Goal: Communication & Community: Answer question/provide support

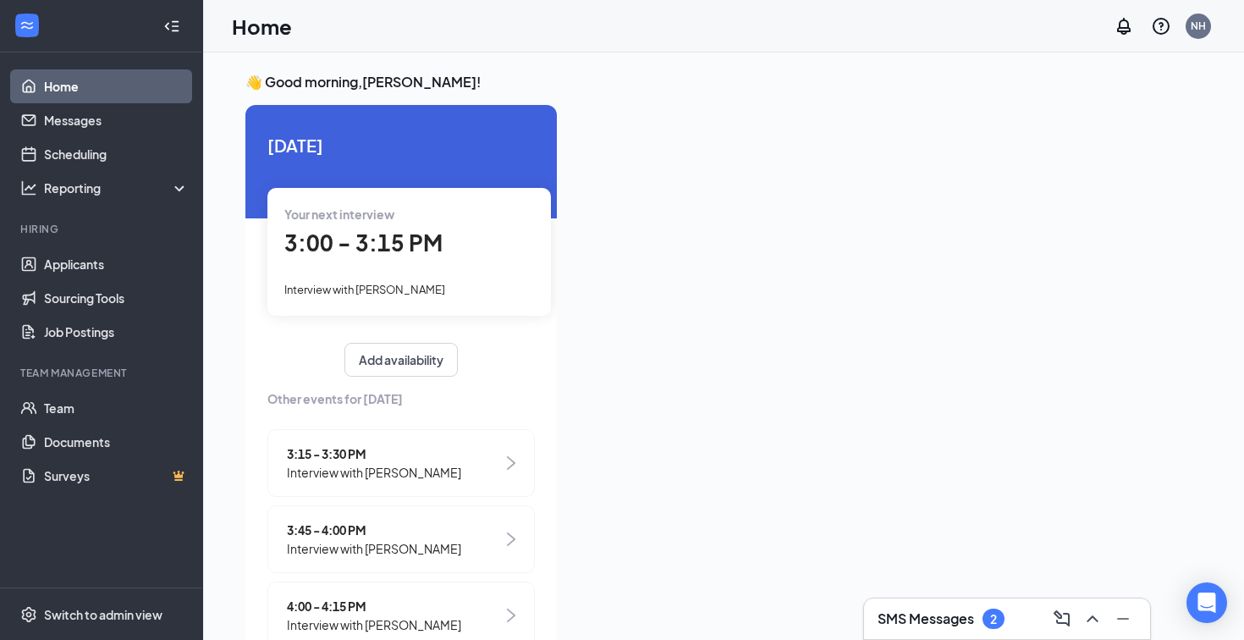
click at [925, 612] on h3 "SMS Messages" at bounding box center [926, 618] width 97 height 19
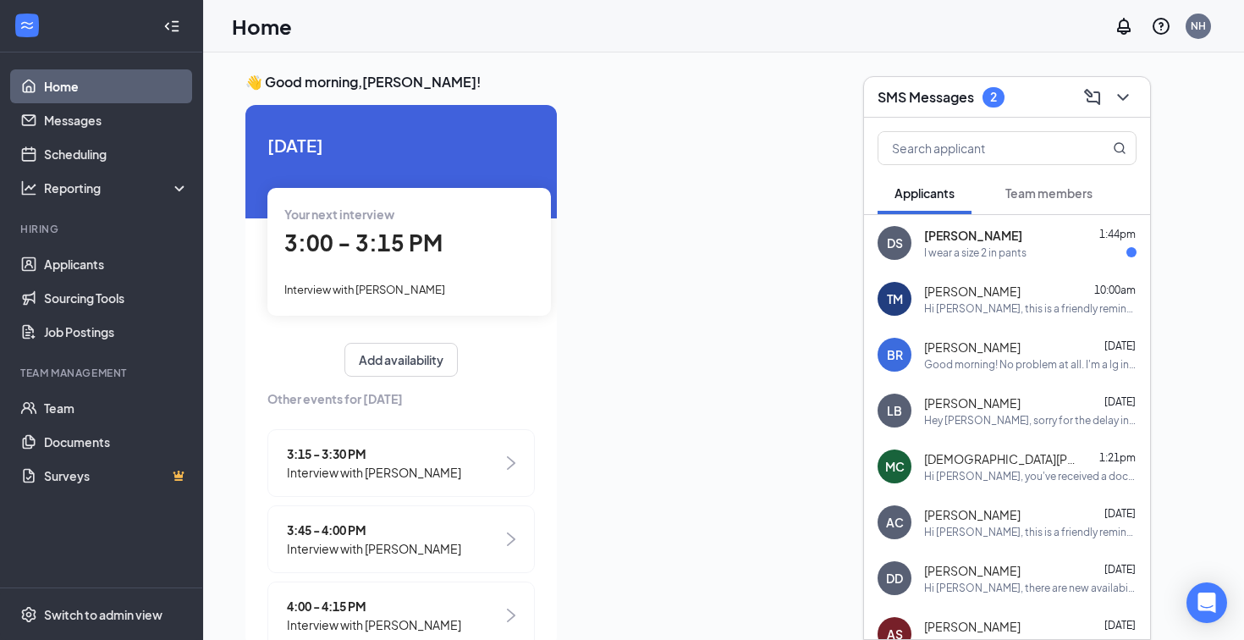
click at [1036, 209] on button "Team members" at bounding box center [1049, 193] width 121 height 42
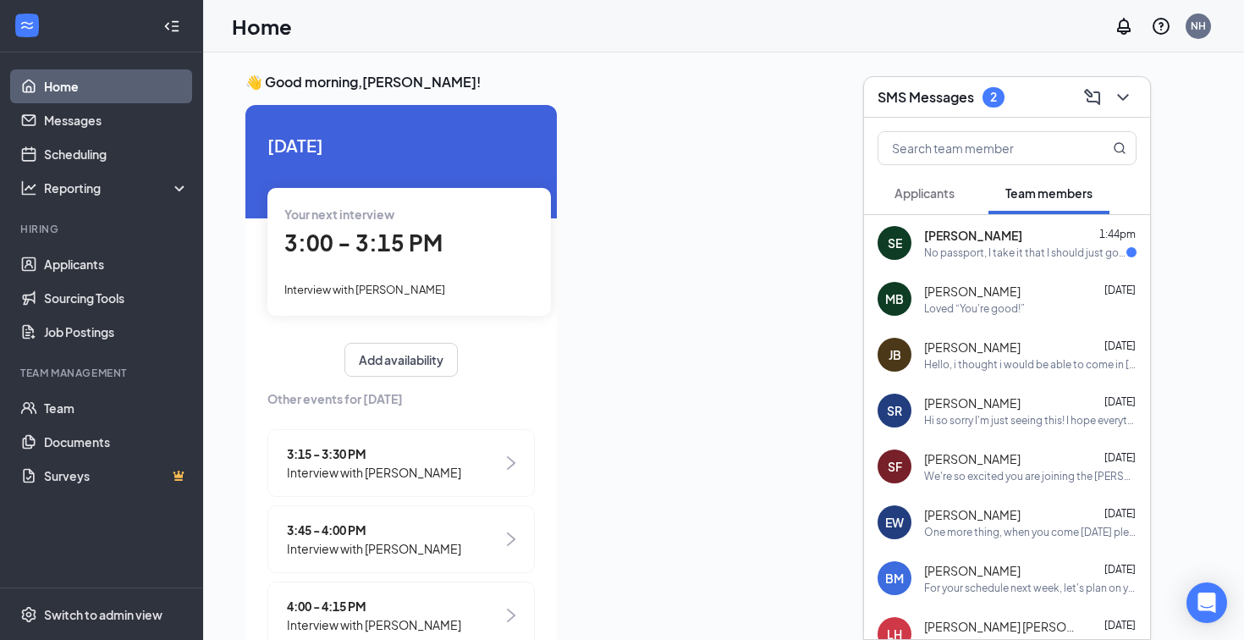
click at [1031, 239] on div "Shawn Eley 1:44pm" at bounding box center [1030, 235] width 212 height 17
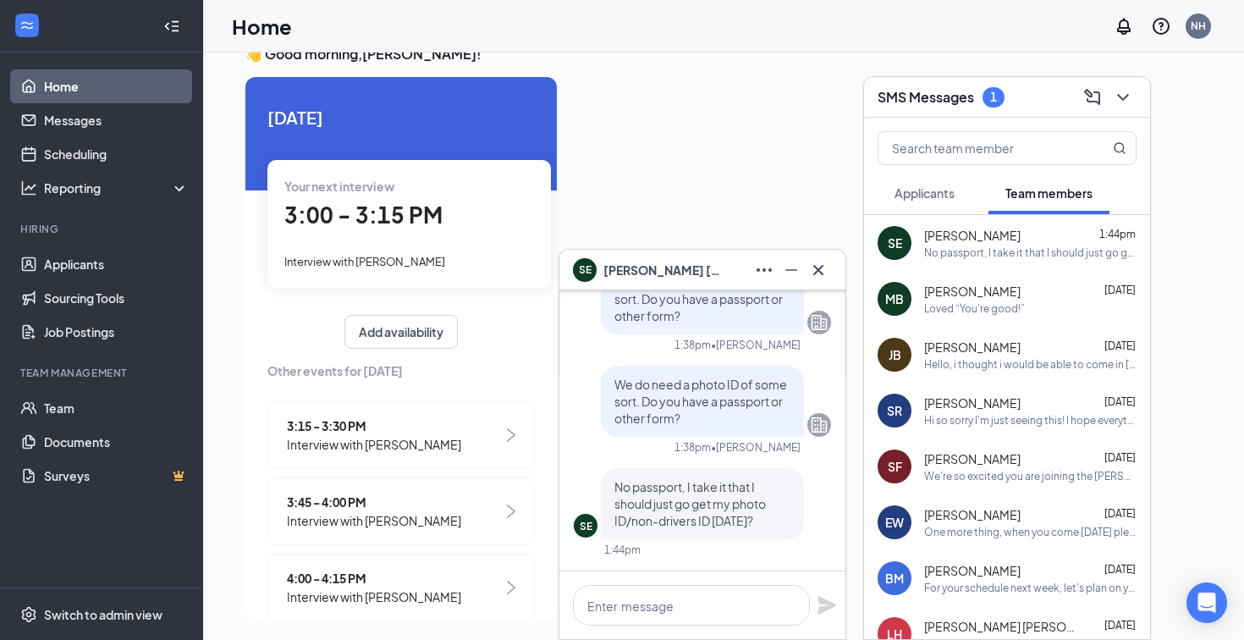
scroll to position [36, 0]
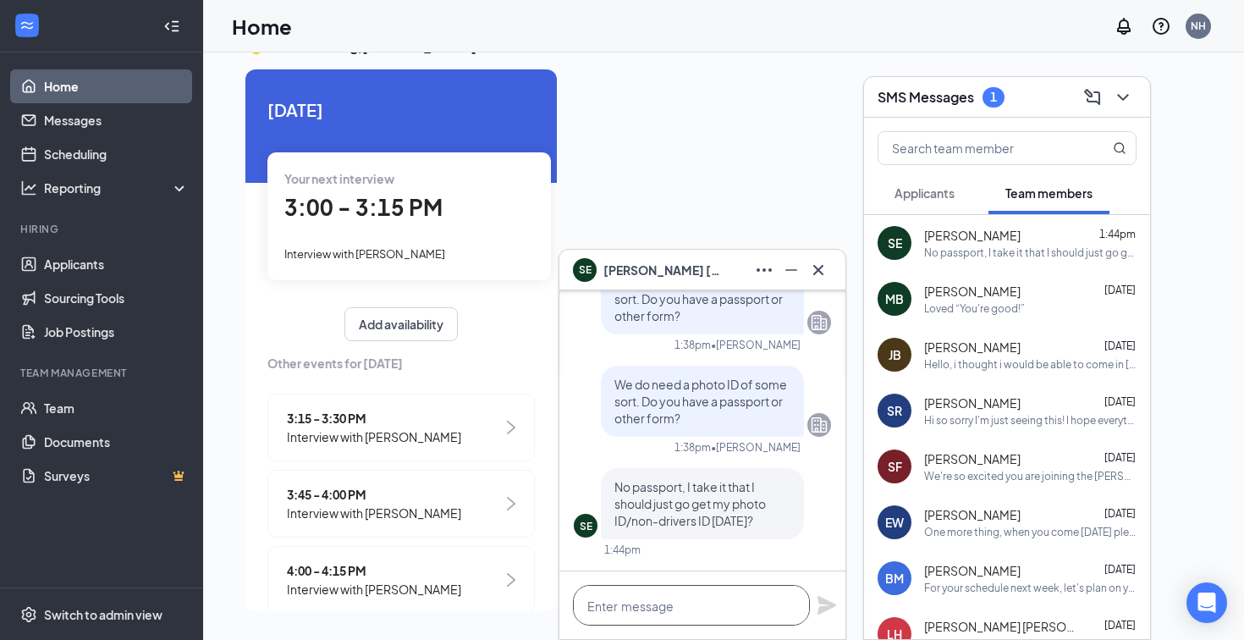
click at [704, 597] on textarea at bounding box center [691, 605] width 237 height 41
type textarea "Whatever you feel you need to do"
click at [687, 610] on textarea "Whatever you feel you need to do" at bounding box center [691, 605] width 237 height 41
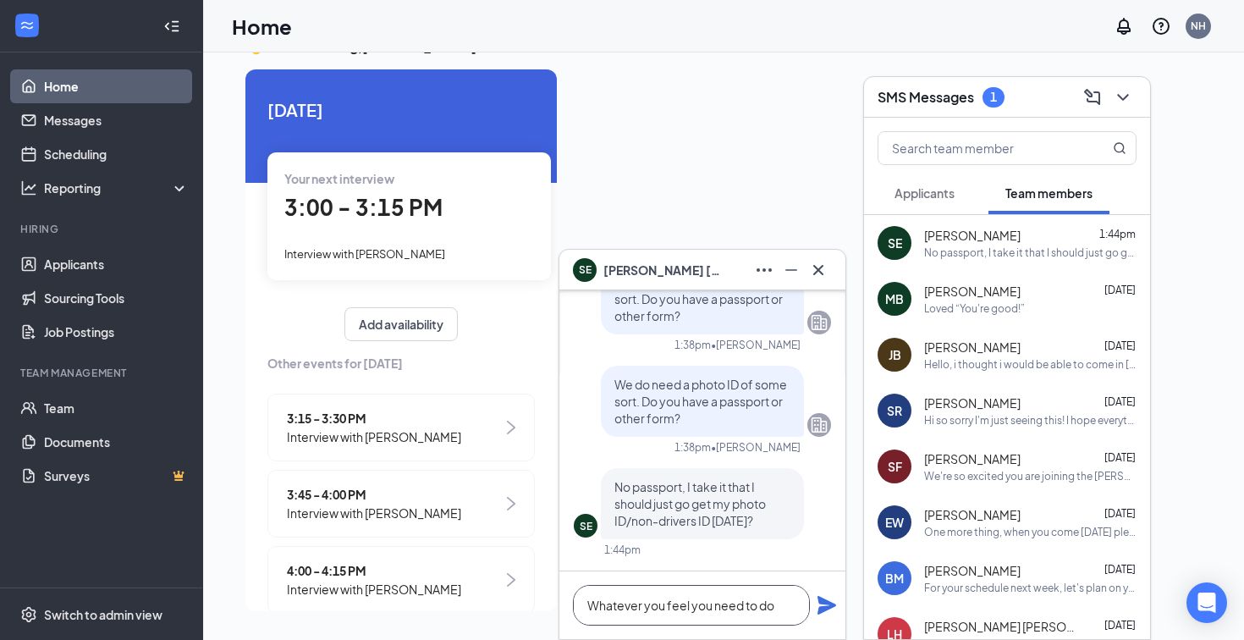
click at [687, 610] on textarea "Whatever you feel you need to do" at bounding box center [691, 605] width 237 height 41
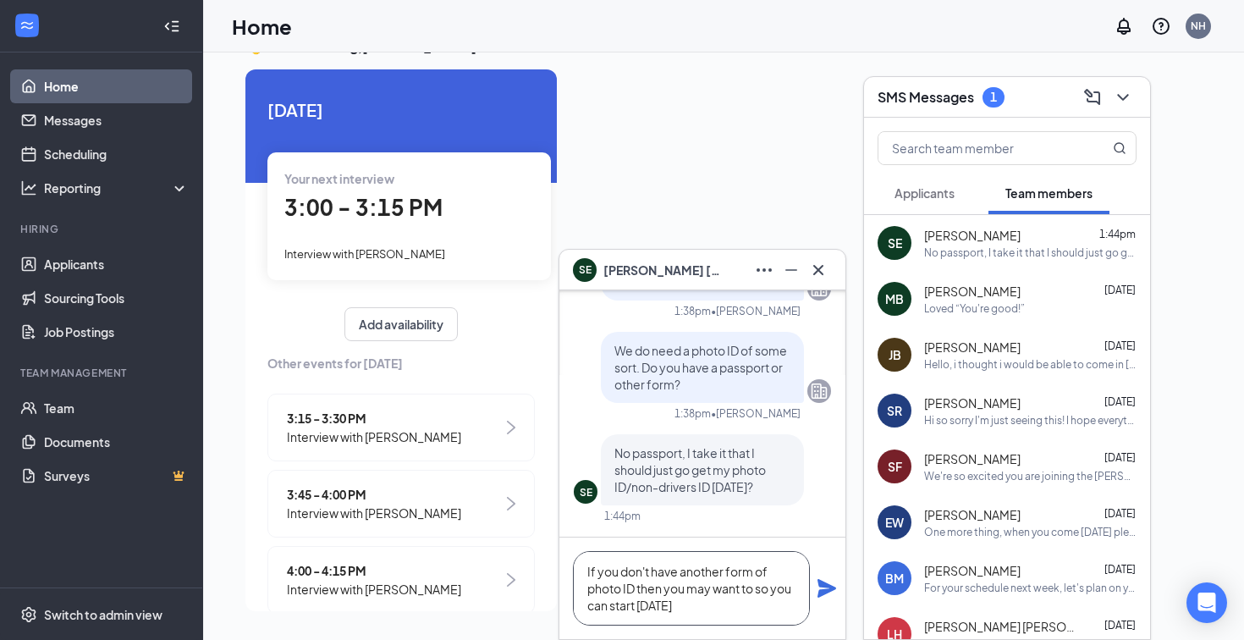
type textarea "If you don't have another form of photo ID then you may want to so you can star…"
click at [830, 584] on icon "Plane" at bounding box center [827, 588] width 20 height 20
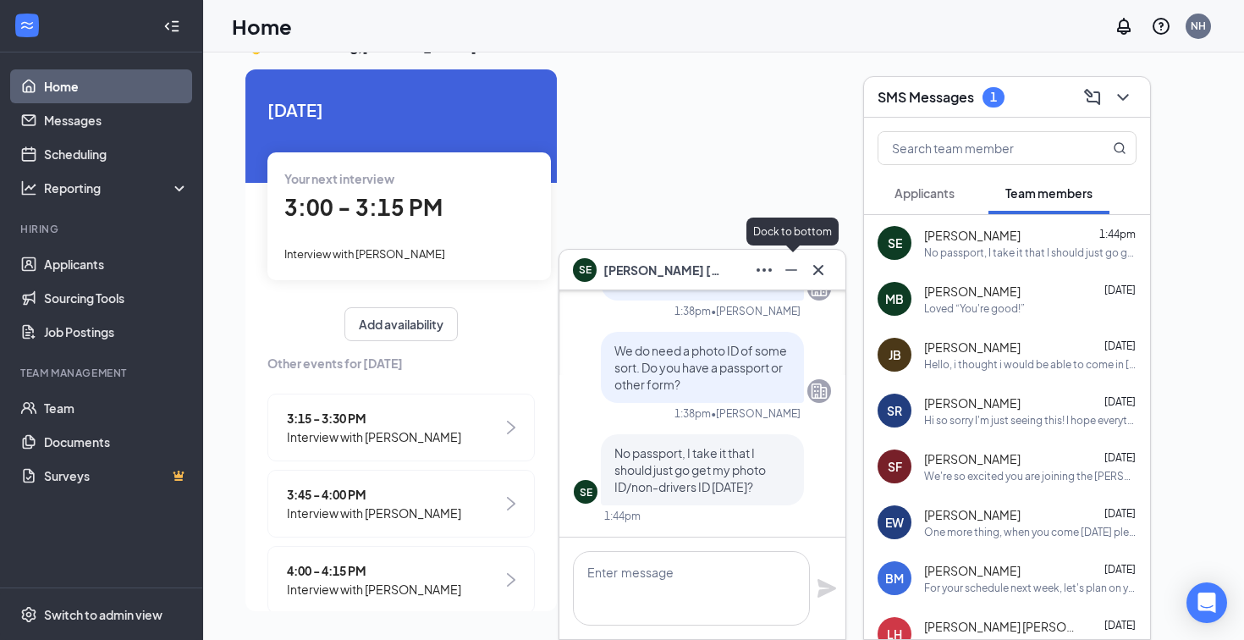
scroll to position [0, 0]
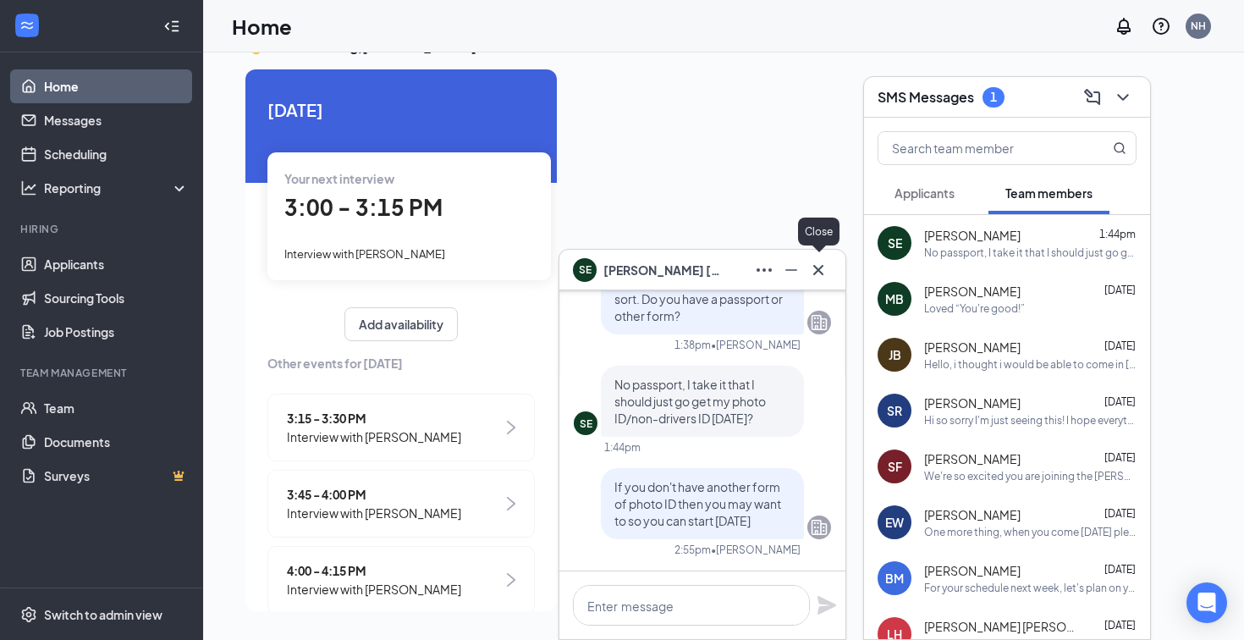
click at [820, 270] on icon "Cross" at bounding box center [818, 270] width 20 height 20
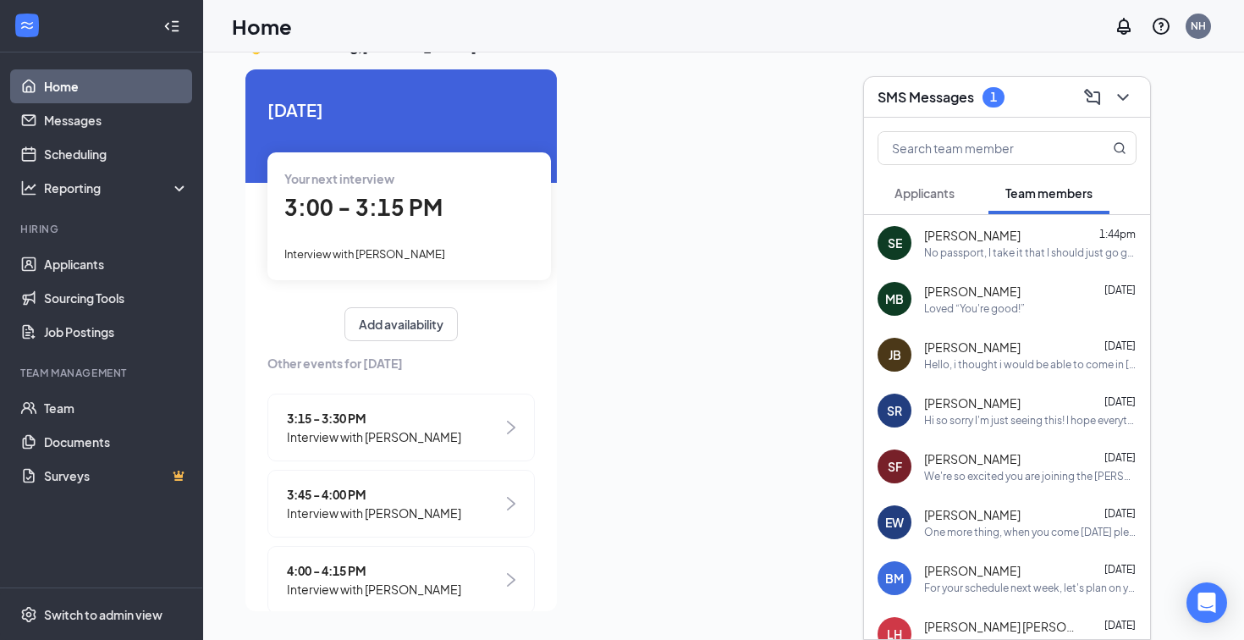
click at [929, 193] on span "Applicants" at bounding box center [925, 192] width 60 height 15
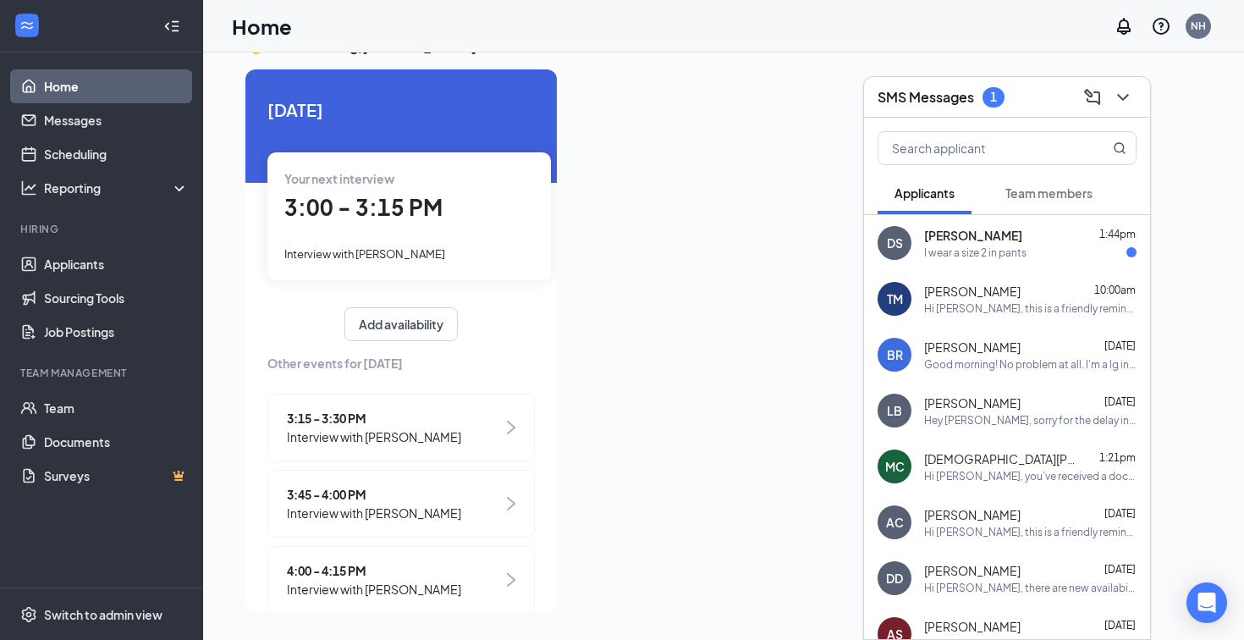
click at [1004, 251] on div "I wear a size 2 in pants" at bounding box center [975, 252] width 102 height 14
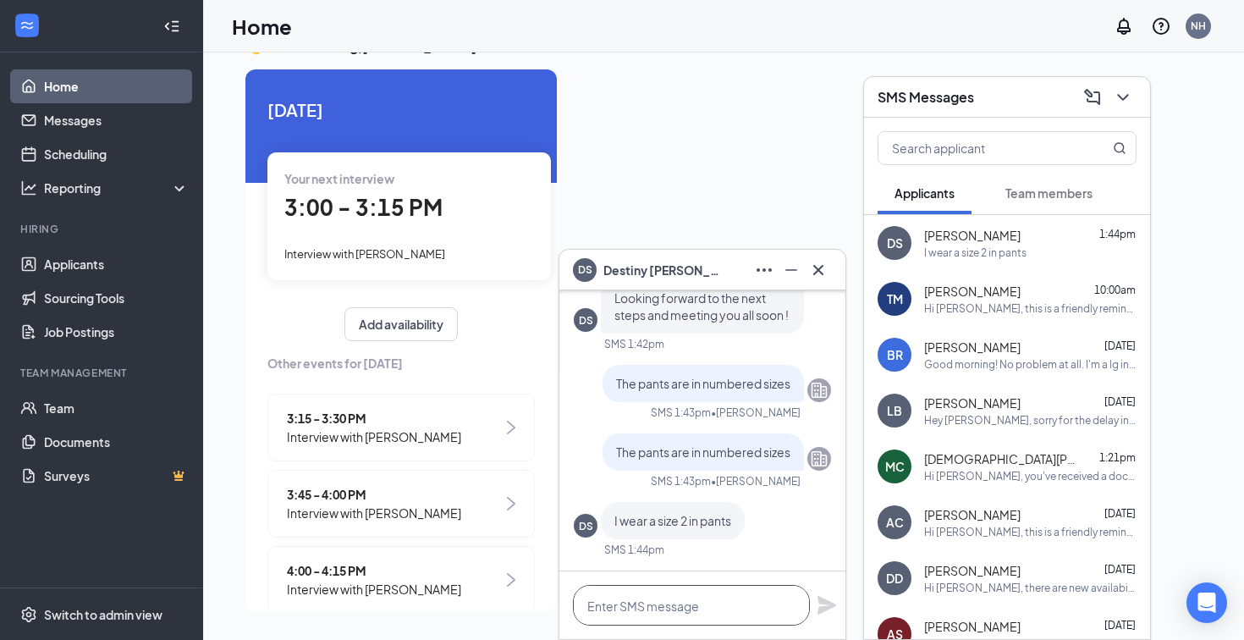
click at [699, 604] on textarea at bounding box center [691, 605] width 237 height 41
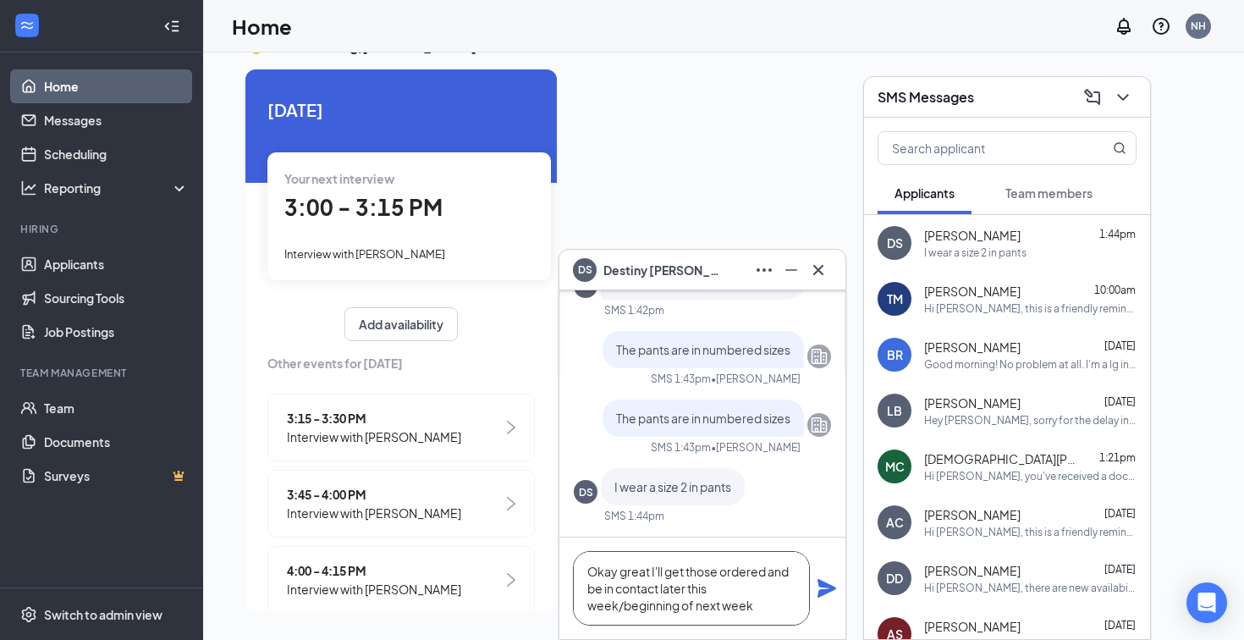
type textarea "Okay great I'll get those ordered and be in contact later this week/beginning o…"
click at [825, 584] on icon "Plane" at bounding box center [827, 588] width 19 height 19
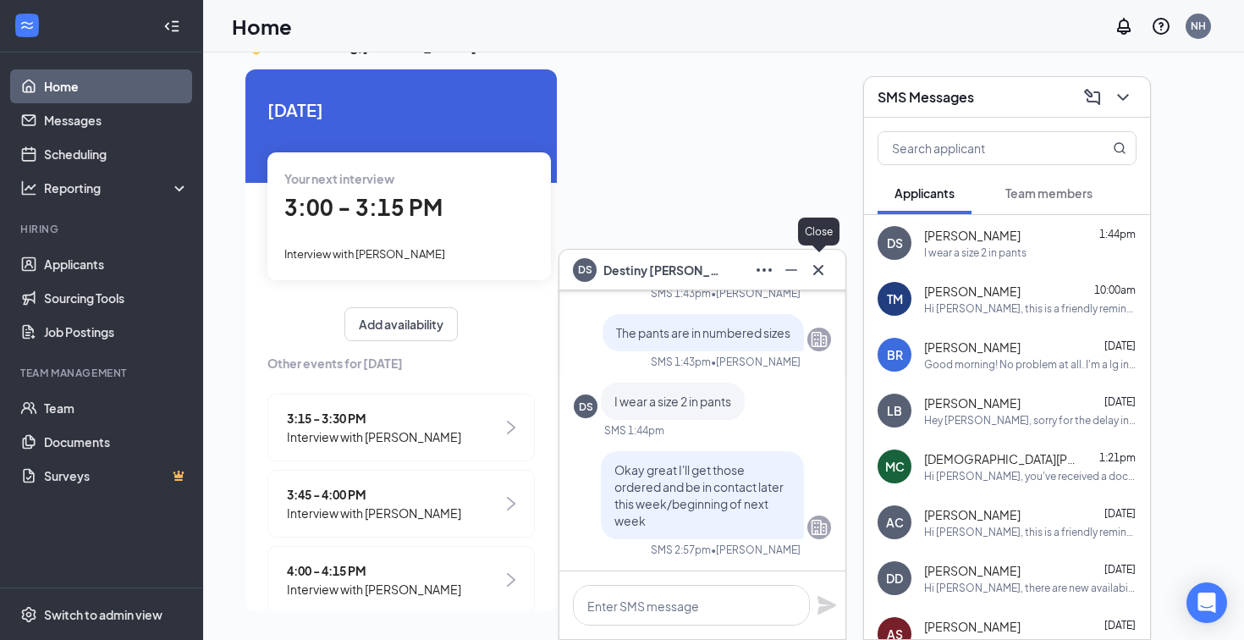
click at [820, 266] on icon "Cross" at bounding box center [818, 270] width 20 height 20
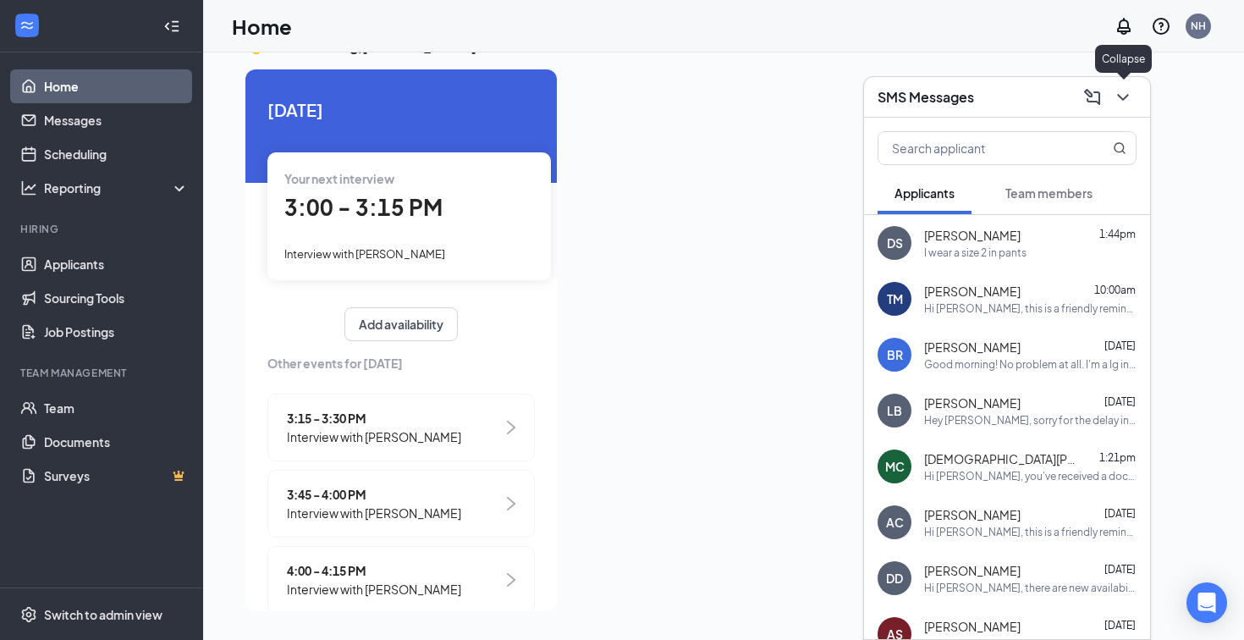
click at [1126, 94] on icon "ChevronDown" at bounding box center [1123, 97] width 20 height 20
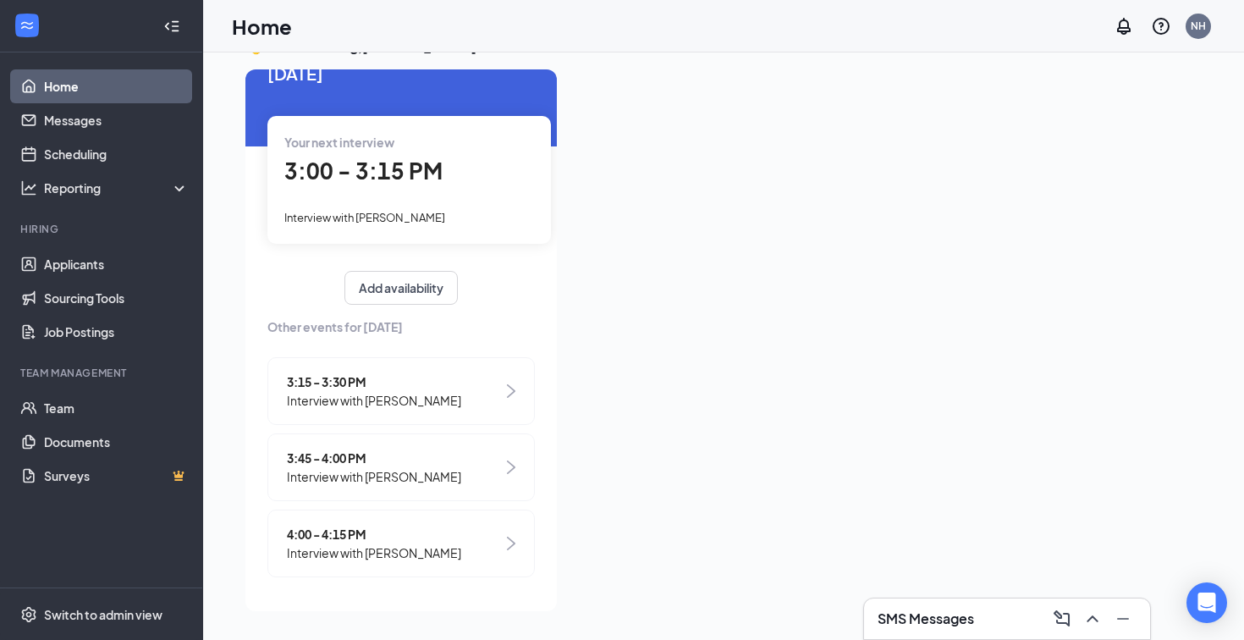
scroll to position [36, 0]
click at [993, 612] on div "1" at bounding box center [993, 619] width 7 height 14
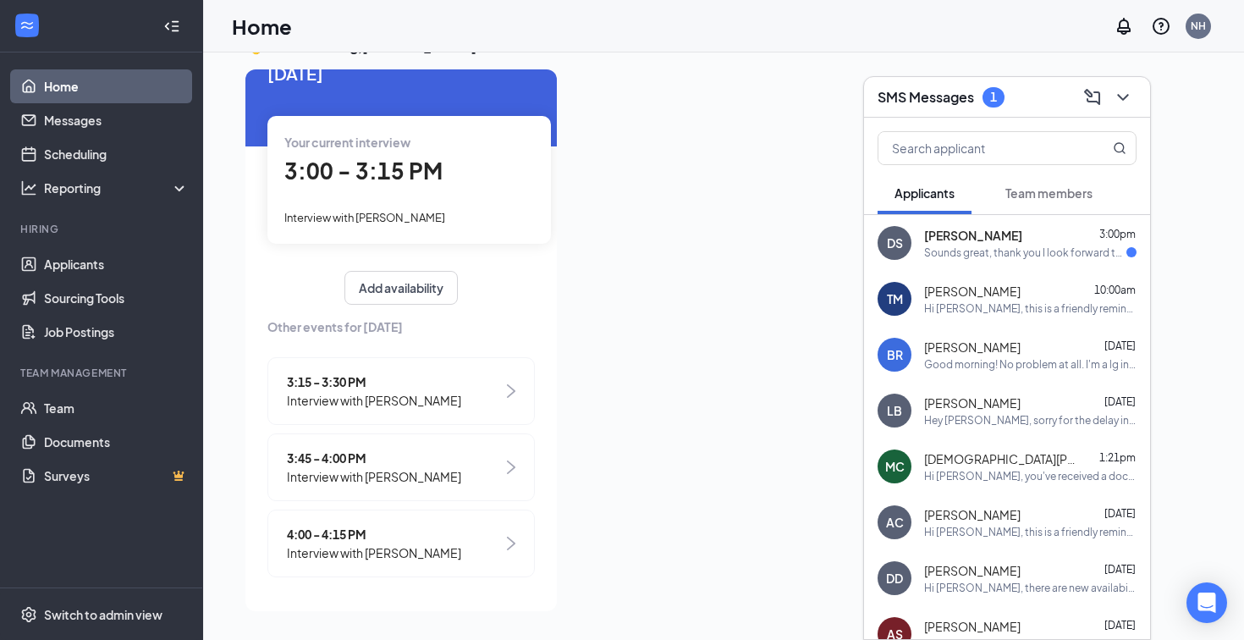
click at [1022, 254] on div "Sounds great, thank you I look forward to seeing you soon !" at bounding box center [1025, 252] width 202 height 14
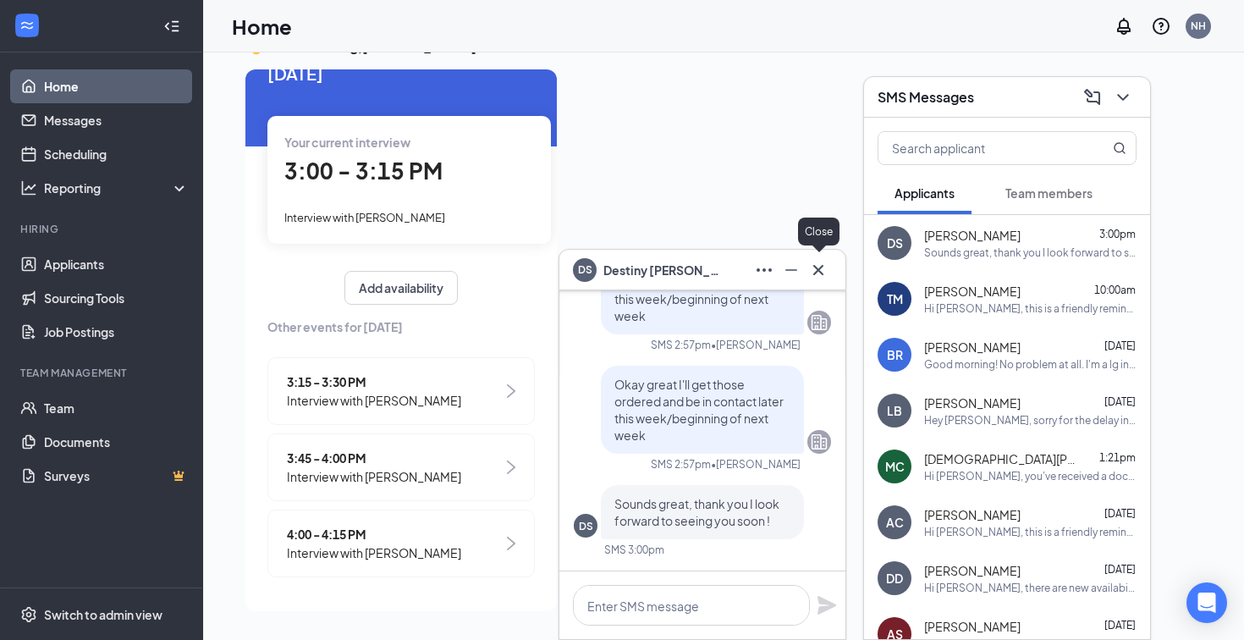
click at [820, 267] on icon "Cross" at bounding box center [818, 270] width 20 height 20
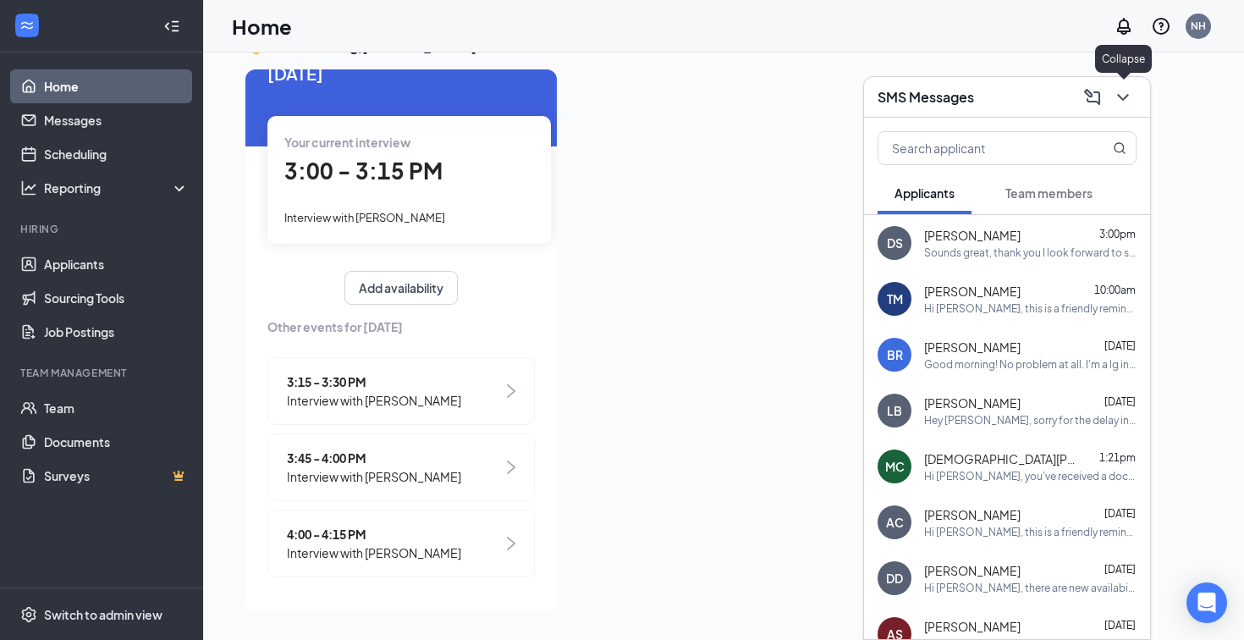
click at [1126, 98] on icon "ChevronDown" at bounding box center [1123, 97] width 20 height 20
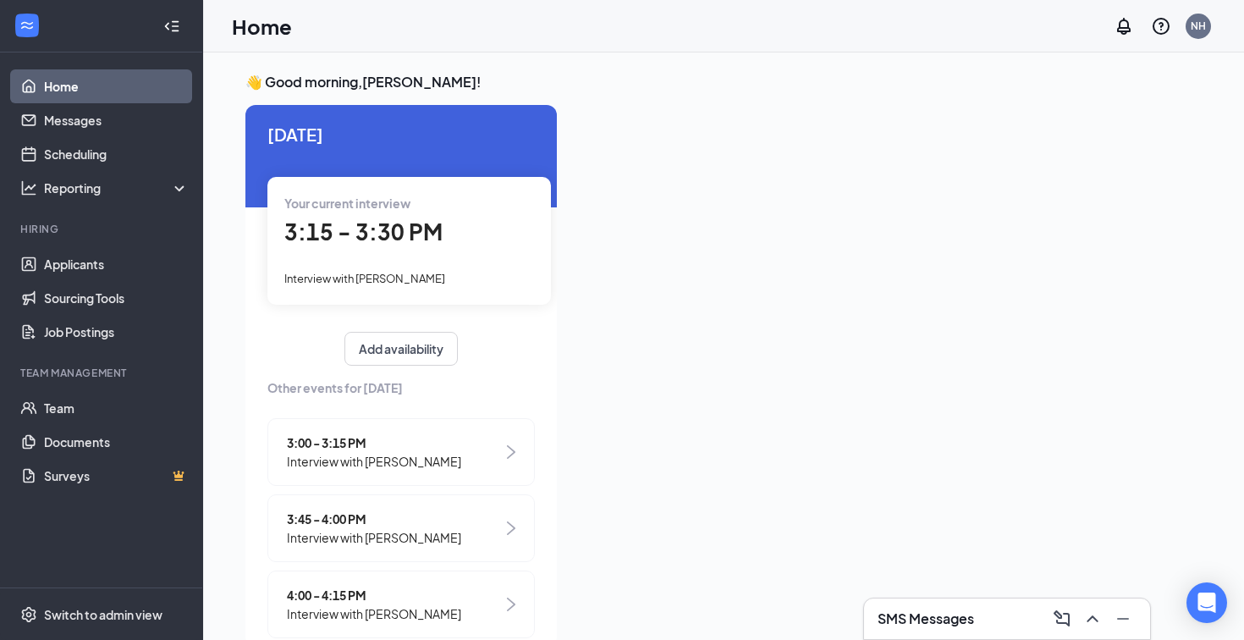
scroll to position [0, 0]
click at [91, 279] on link "Applicants" at bounding box center [116, 264] width 145 height 34
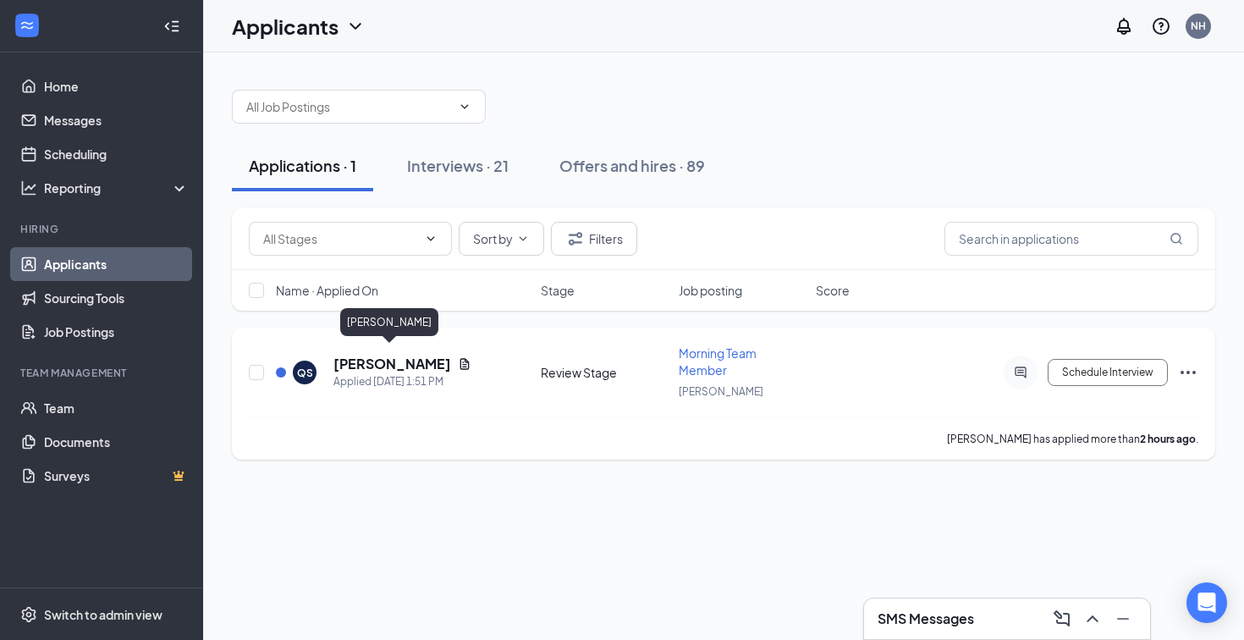
click at [377, 359] on h5 "Quentin Sudler" at bounding box center [393, 364] width 118 height 19
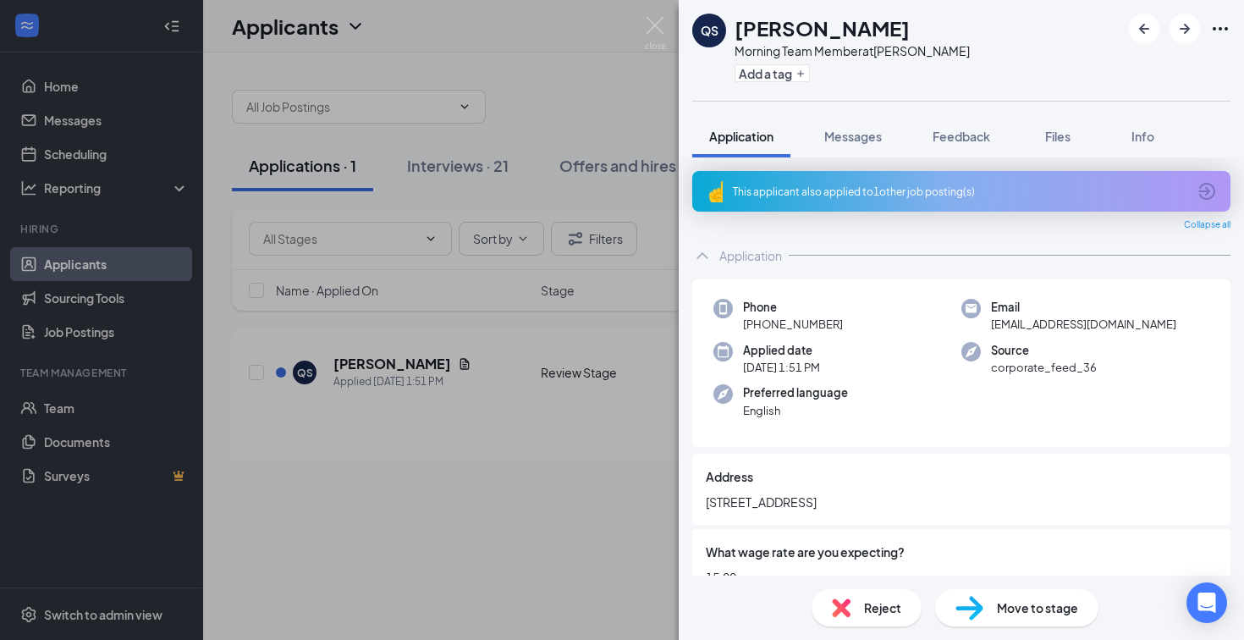
click at [895, 190] on div "This applicant also applied to 1 other job posting(s)" at bounding box center [960, 192] width 454 height 14
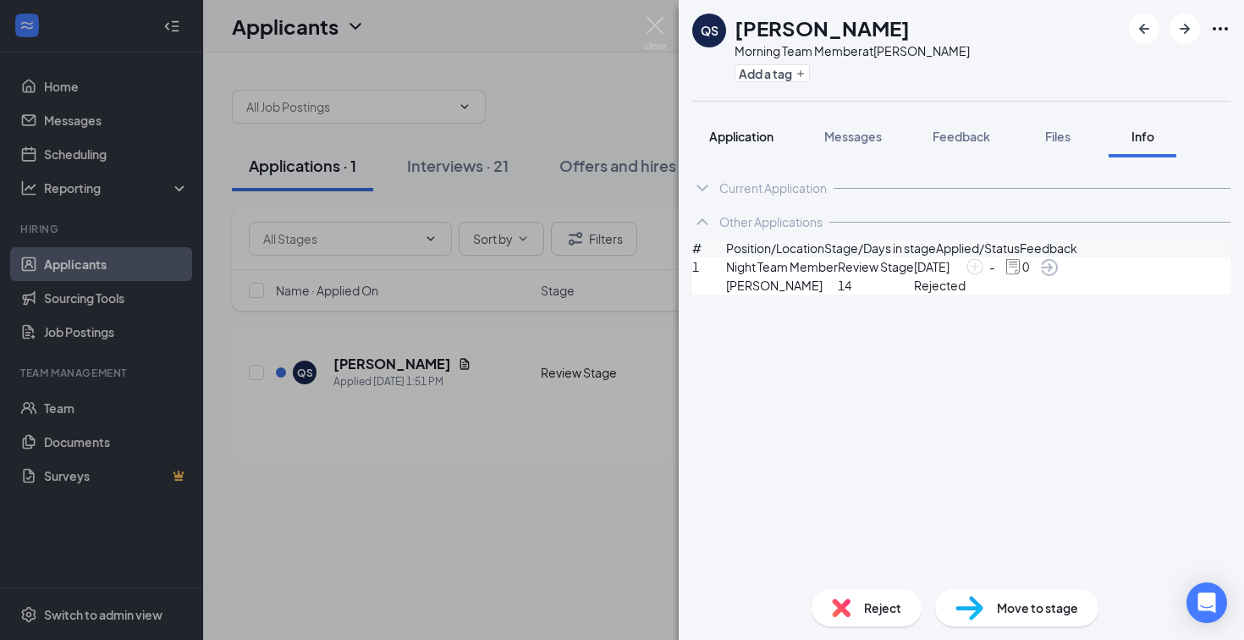
click at [735, 149] on button "Application" at bounding box center [741, 136] width 98 height 42
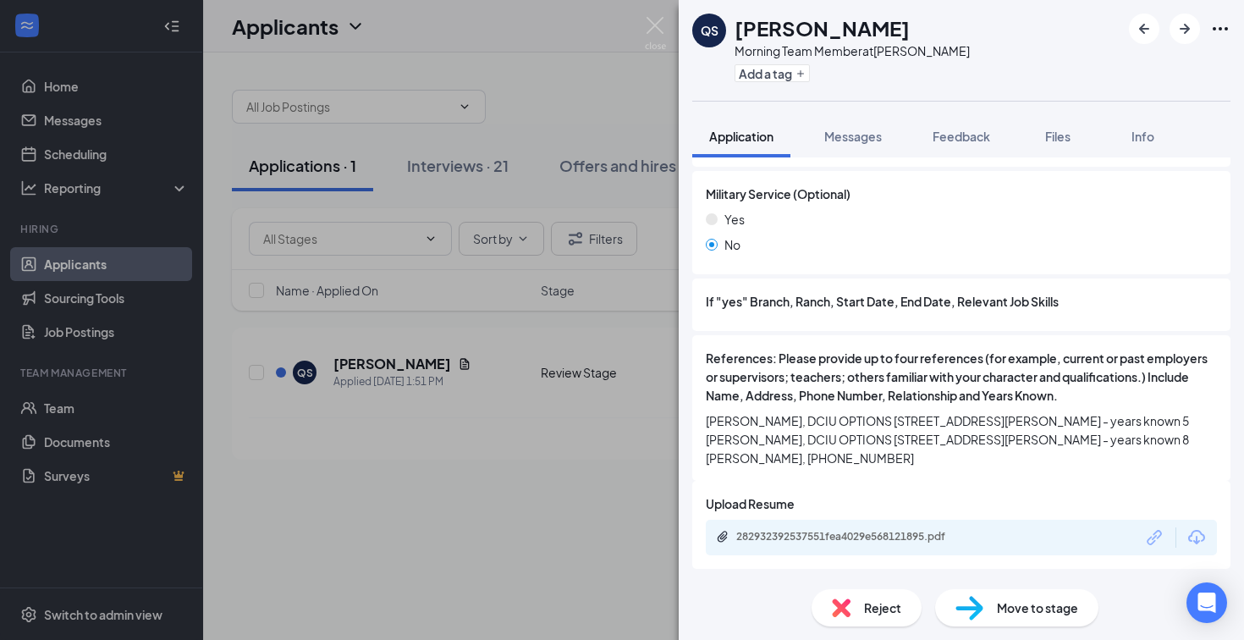
scroll to position [2343, 0]
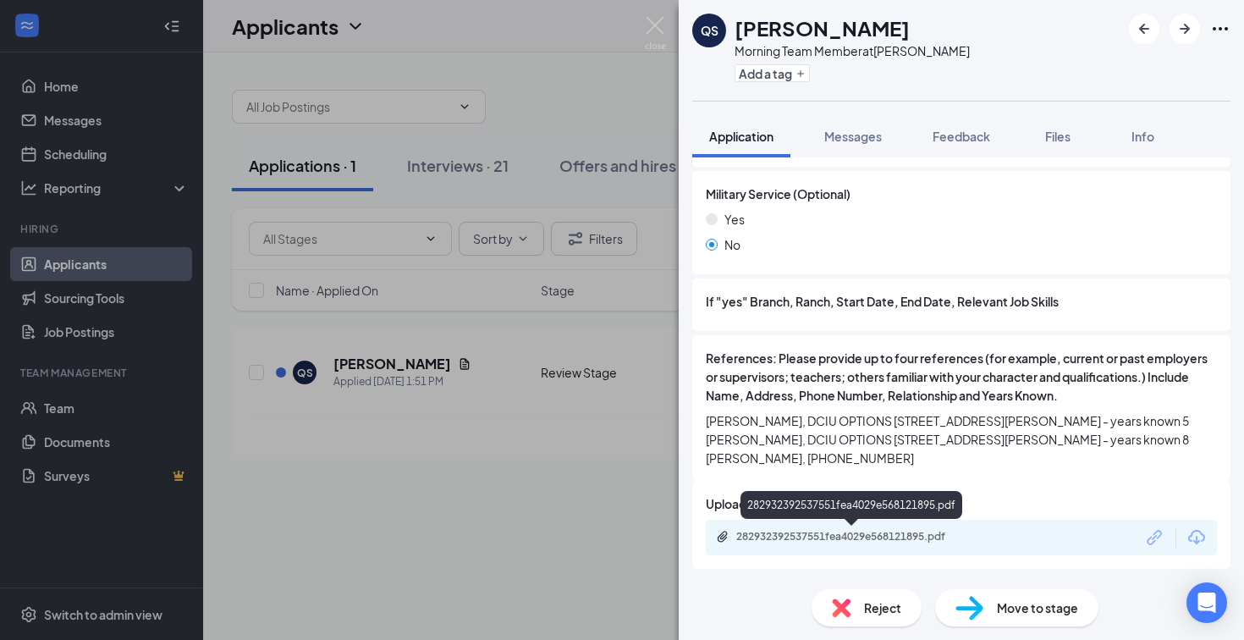
click at [866, 539] on div "282932392537551fea4029e568121895.pdf" at bounding box center [854, 537] width 237 height 14
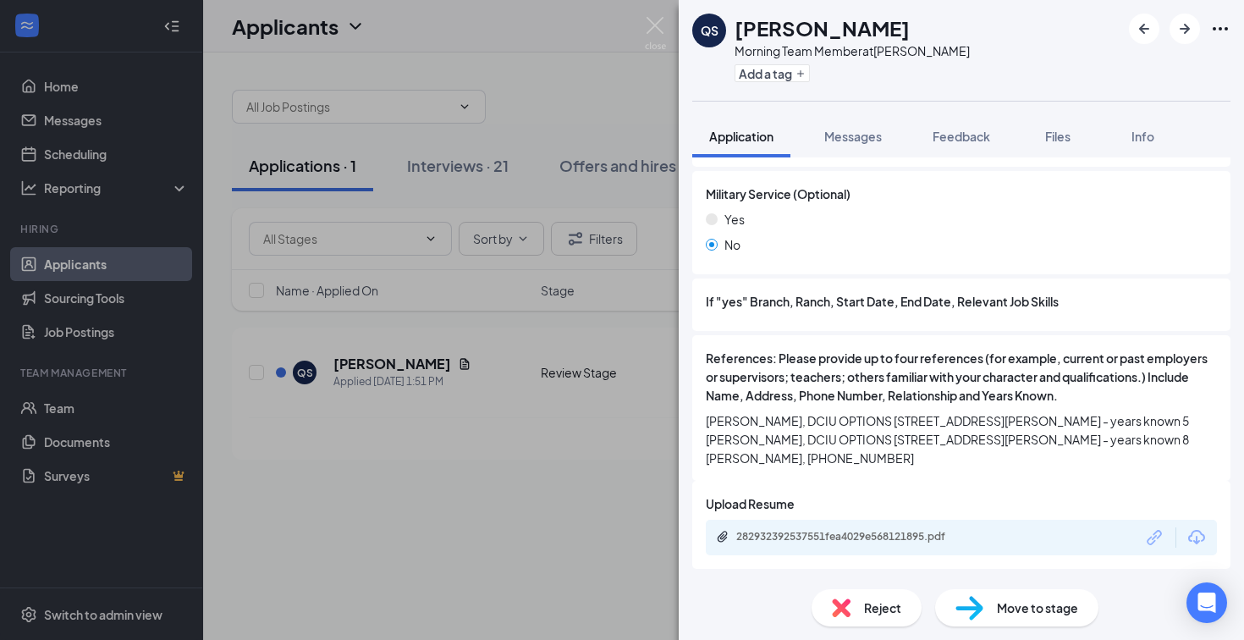
click at [1002, 609] on span "Move to stage" at bounding box center [1037, 607] width 81 height 19
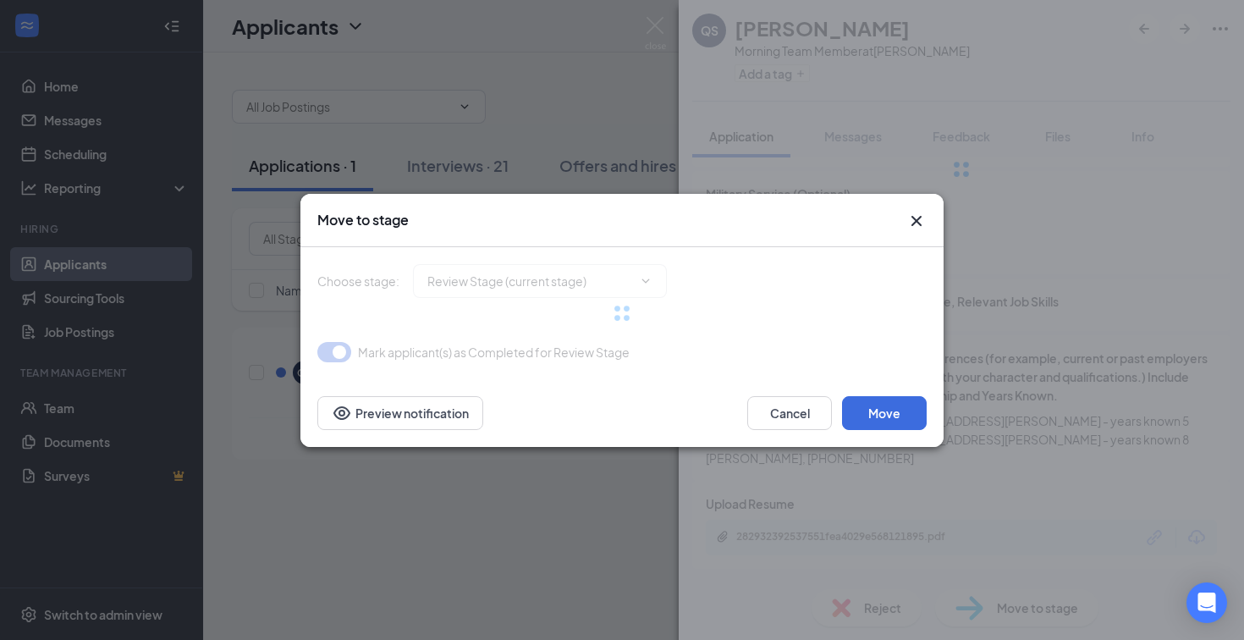
type input "Interview (next stage)"
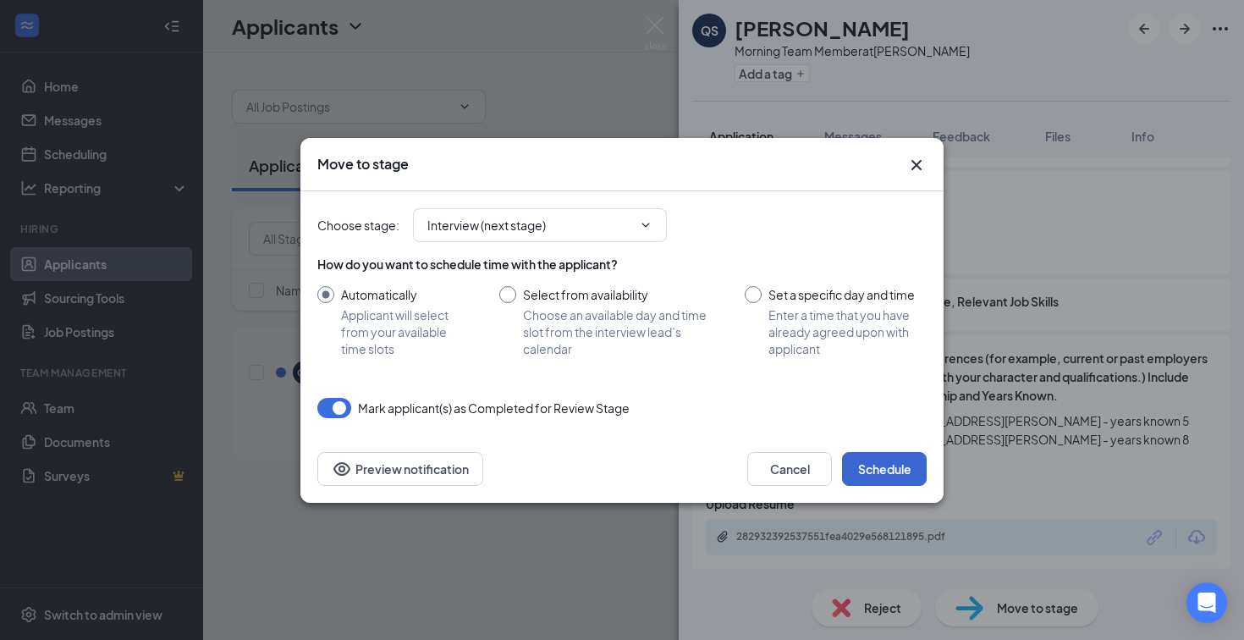
click at [885, 463] on button "Schedule" at bounding box center [884, 469] width 85 height 34
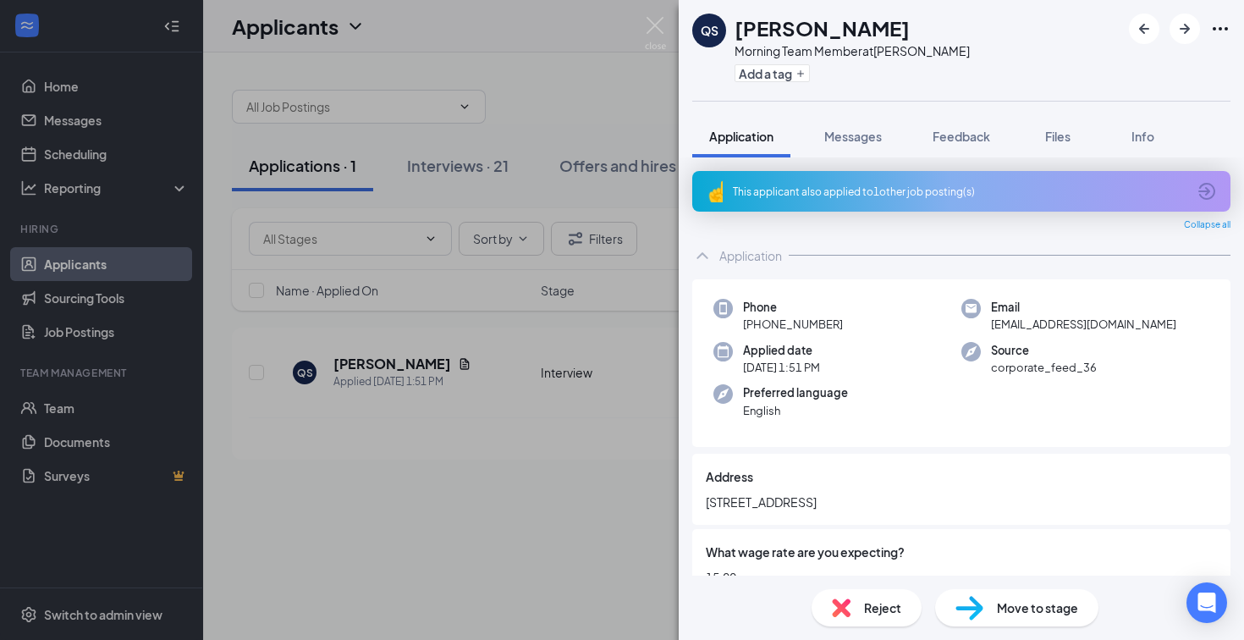
scroll to position [0, 0]
click at [653, 27] on img at bounding box center [655, 33] width 21 height 33
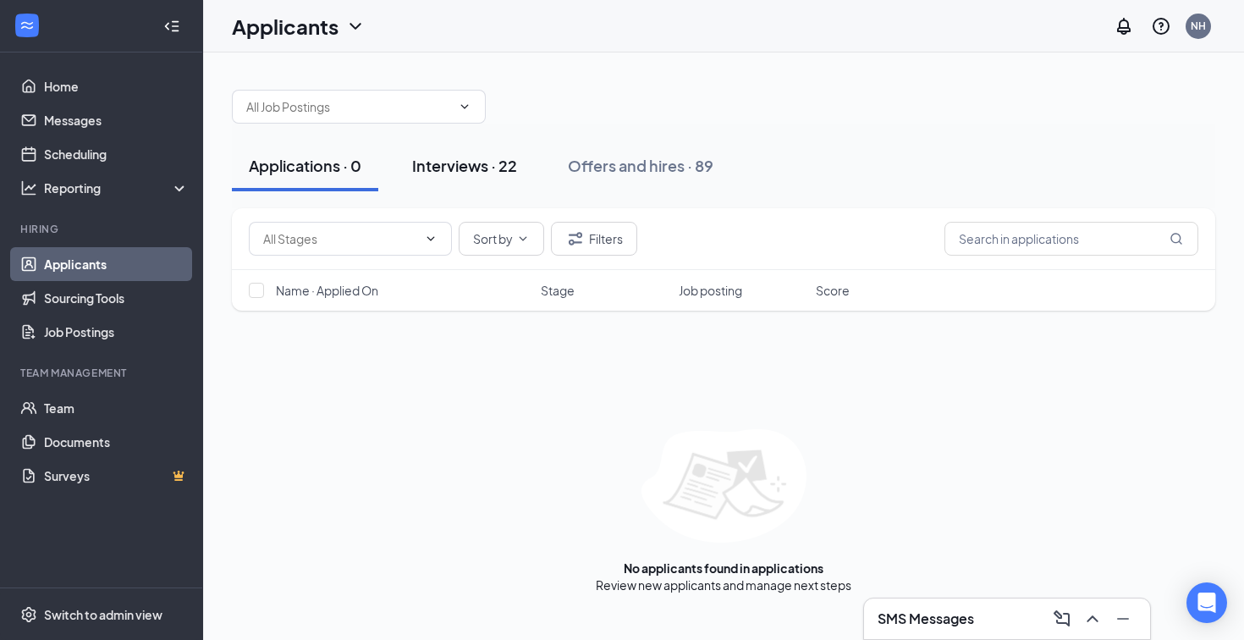
click at [467, 154] on button "Interviews · 22" at bounding box center [464, 166] width 139 height 51
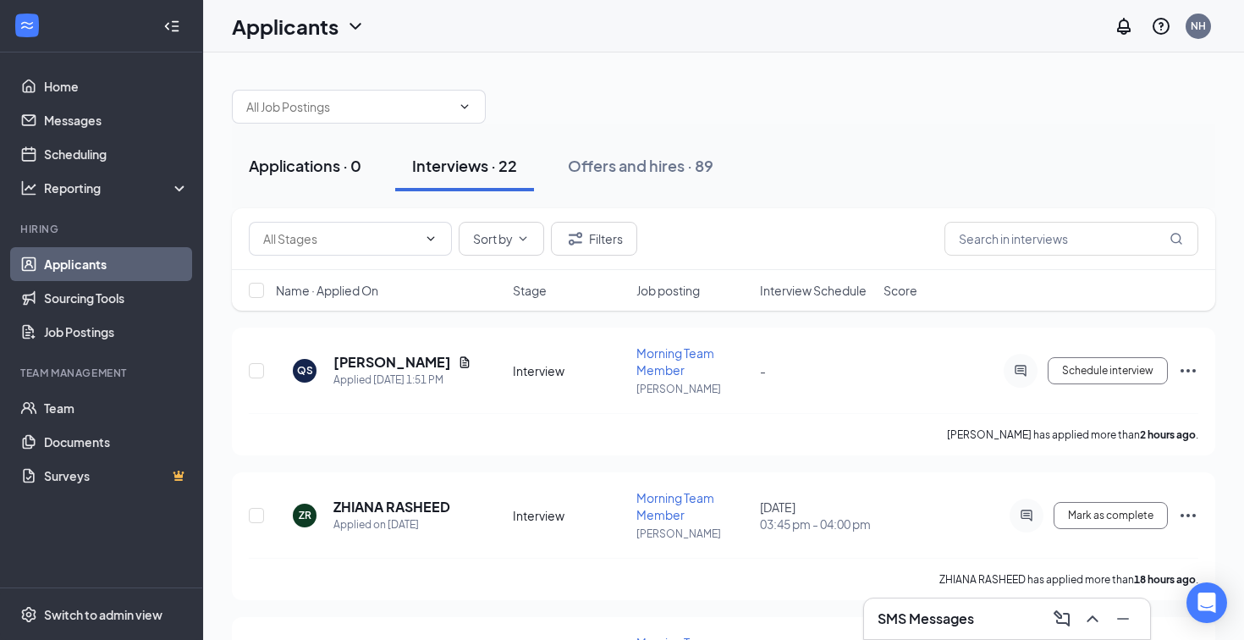
click at [312, 169] on div "Applications · 0" at bounding box center [305, 165] width 113 height 21
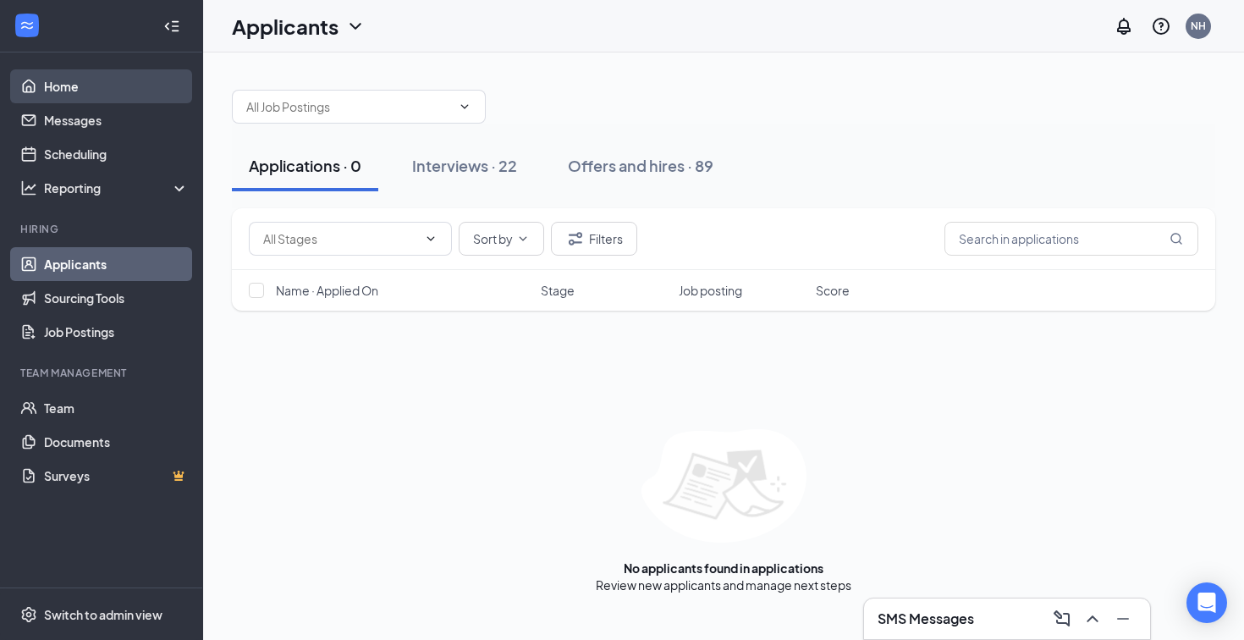
click at [96, 92] on link "Home" at bounding box center [116, 86] width 145 height 34
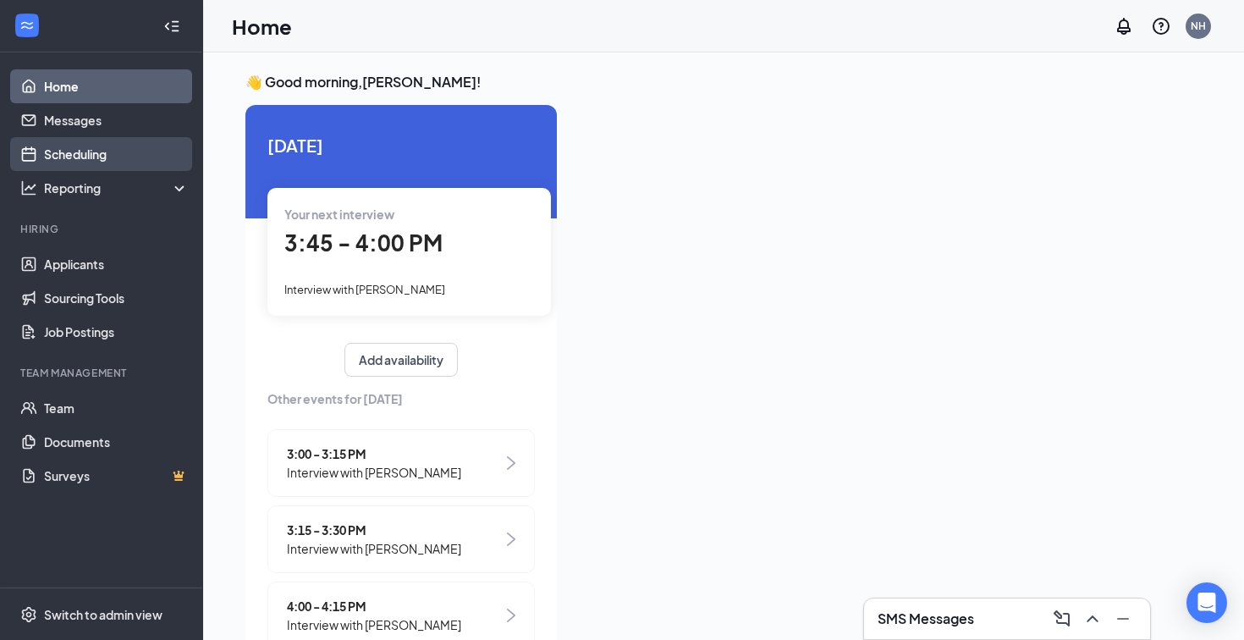
click at [97, 156] on link "Scheduling" at bounding box center [116, 154] width 145 height 34
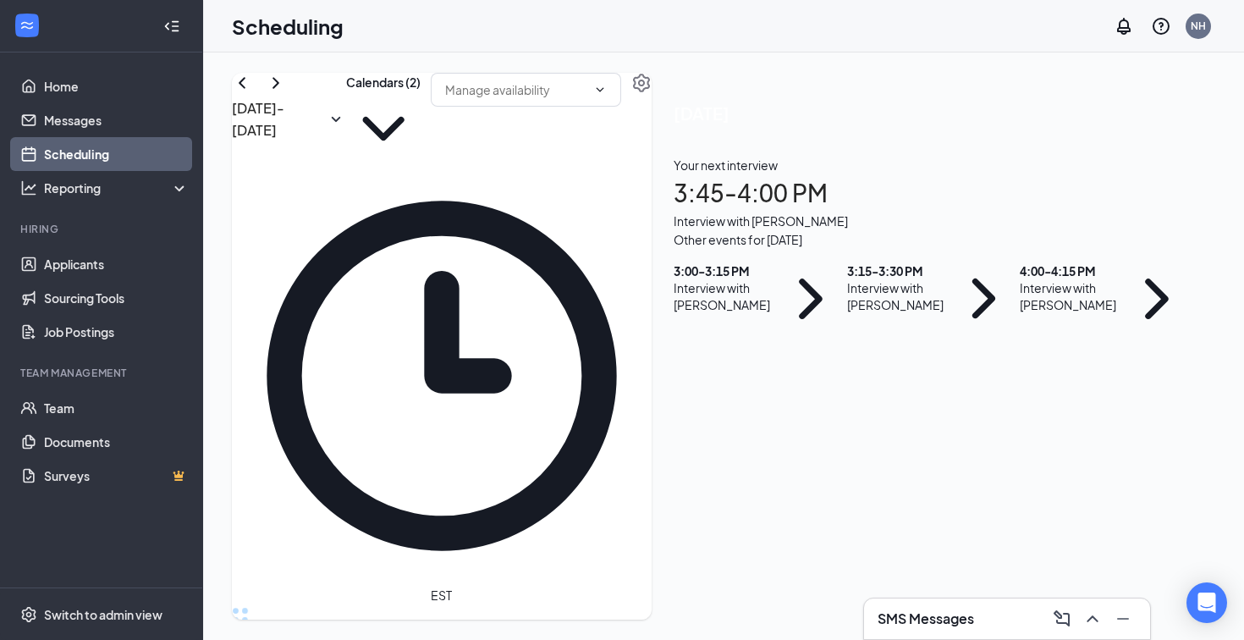
scroll to position [1497, 0]
click at [286, 93] on icon "ChevronRight" at bounding box center [276, 83] width 20 height 20
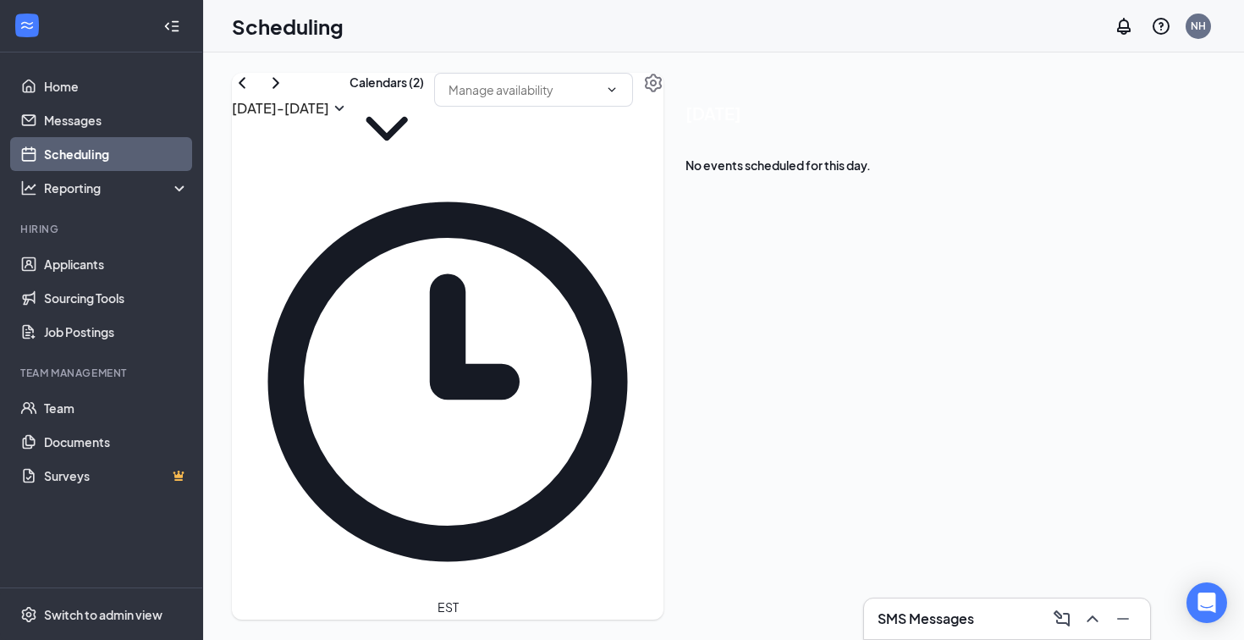
scroll to position [1458, 0]
click at [252, 93] on icon "ChevronLeft" at bounding box center [242, 83] width 20 height 20
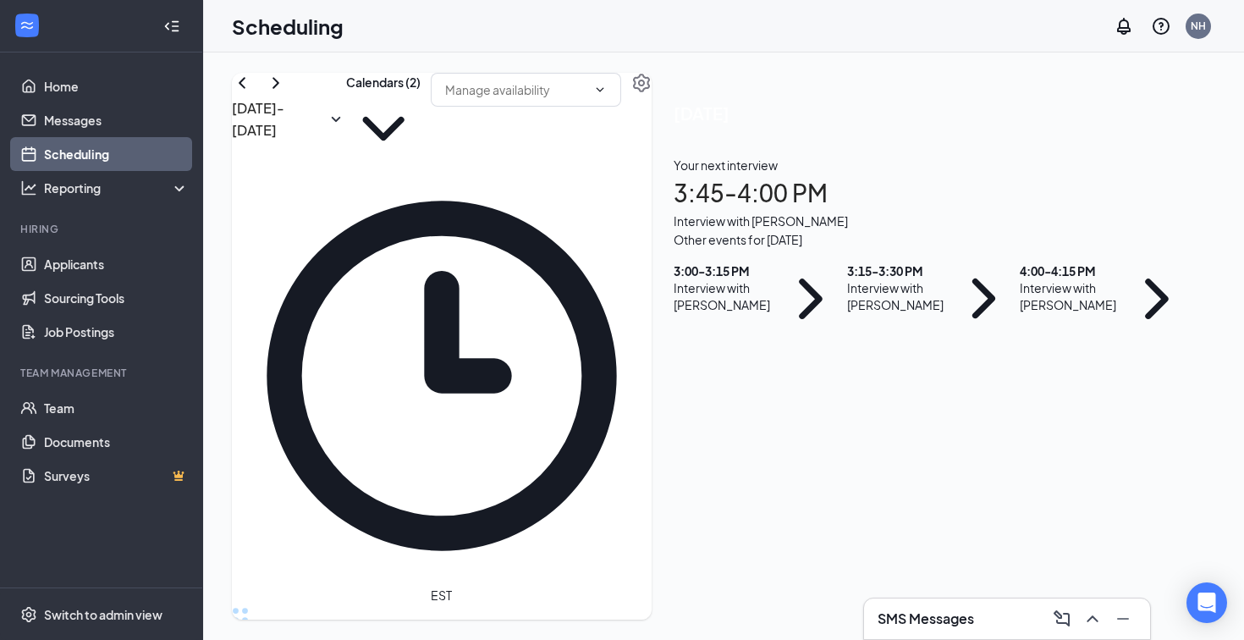
scroll to position [1440, 0]
click at [970, 621] on h3 "SMS Messages" at bounding box center [926, 618] width 97 height 19
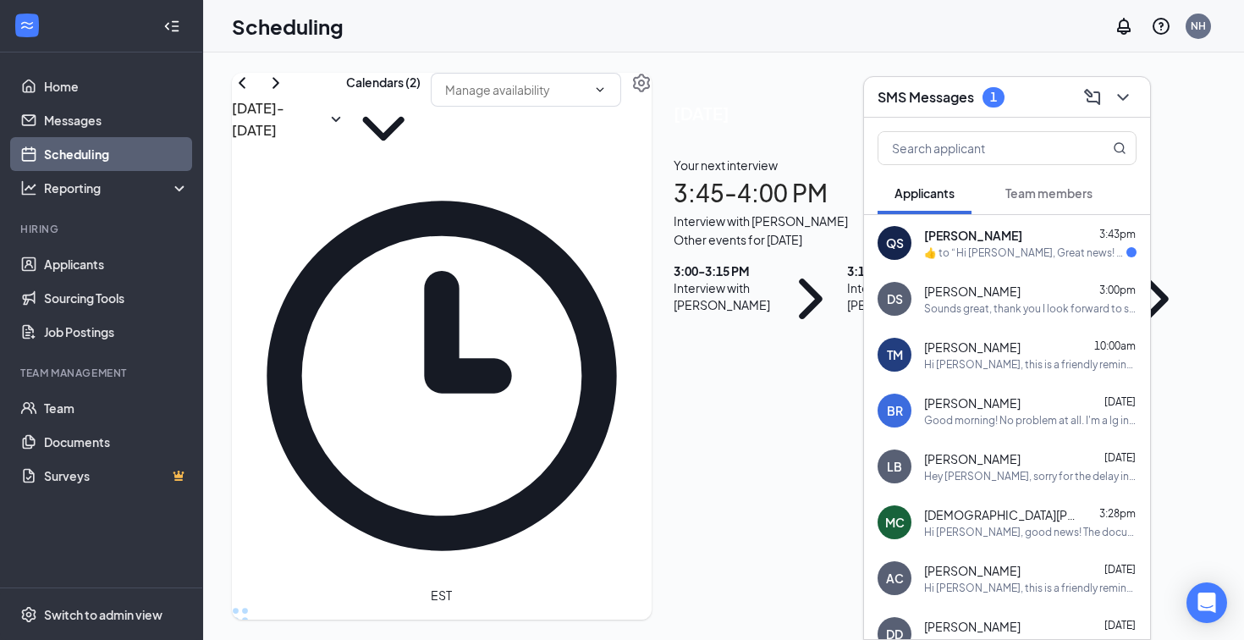
click at [1023, 255] on div "​👍​ to “ Hi Quentin Sudler, Great news! We'd like to invite you to an interview…" at bounding box center [1025, 252] width 202 height 14
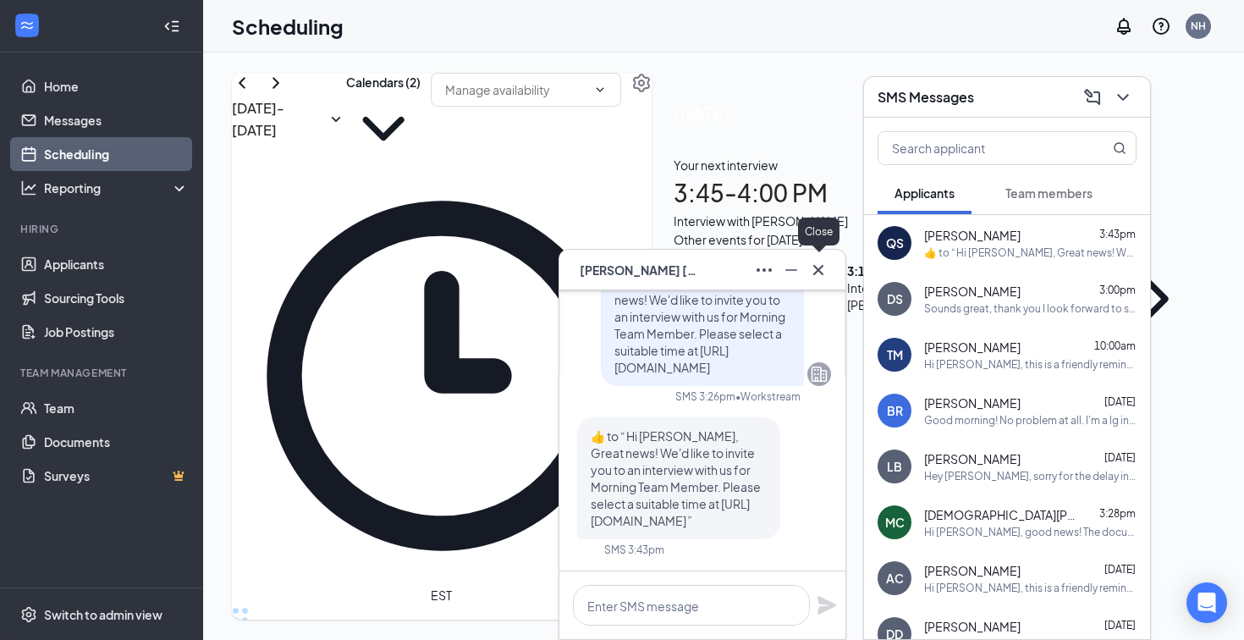
click at [820, 273] on icon "Cross" at bounding box center [818, 270] width 20 height 20
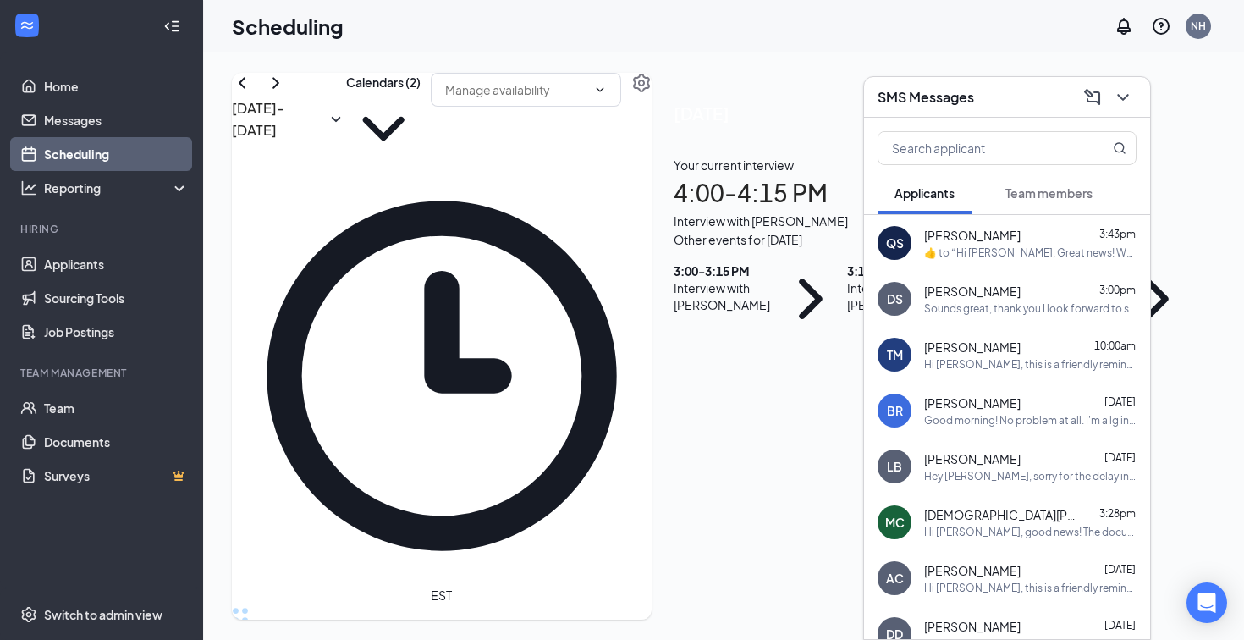
scroll to position [1491, 0]
click at [1122, 93] on icon "ChevronDown" at bounding box center [1123, 97] width 20 height 20
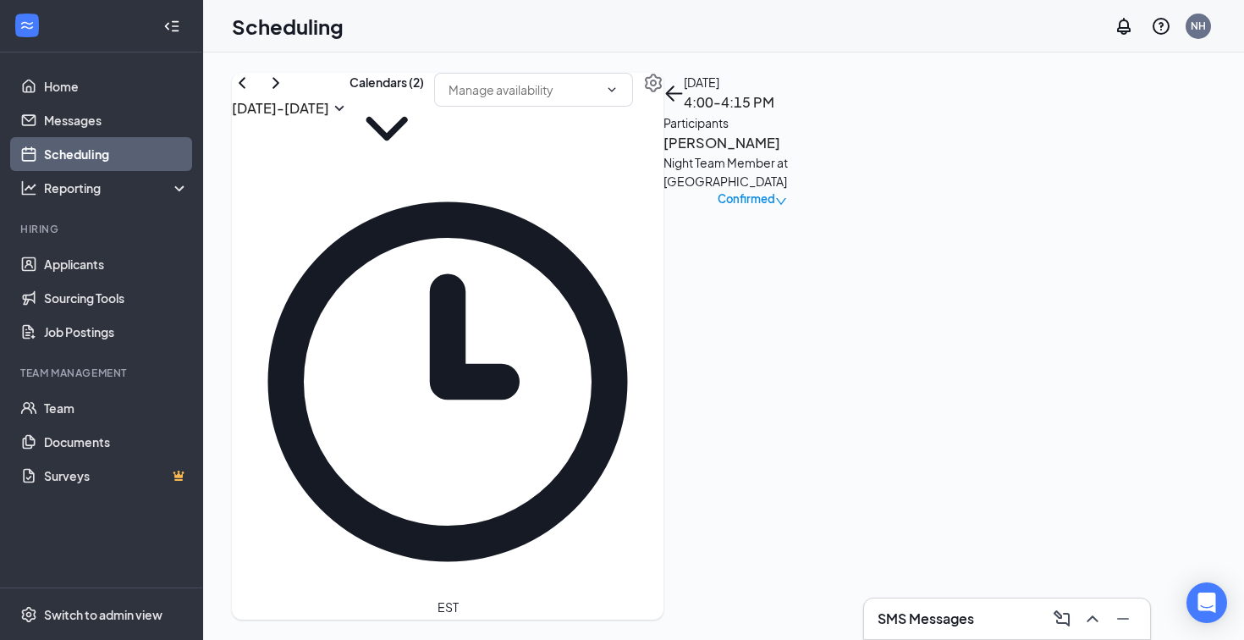
click at [841, 154] on h3 "Reggie Byrd" at bounding box center [753, 143] width 178 height 22
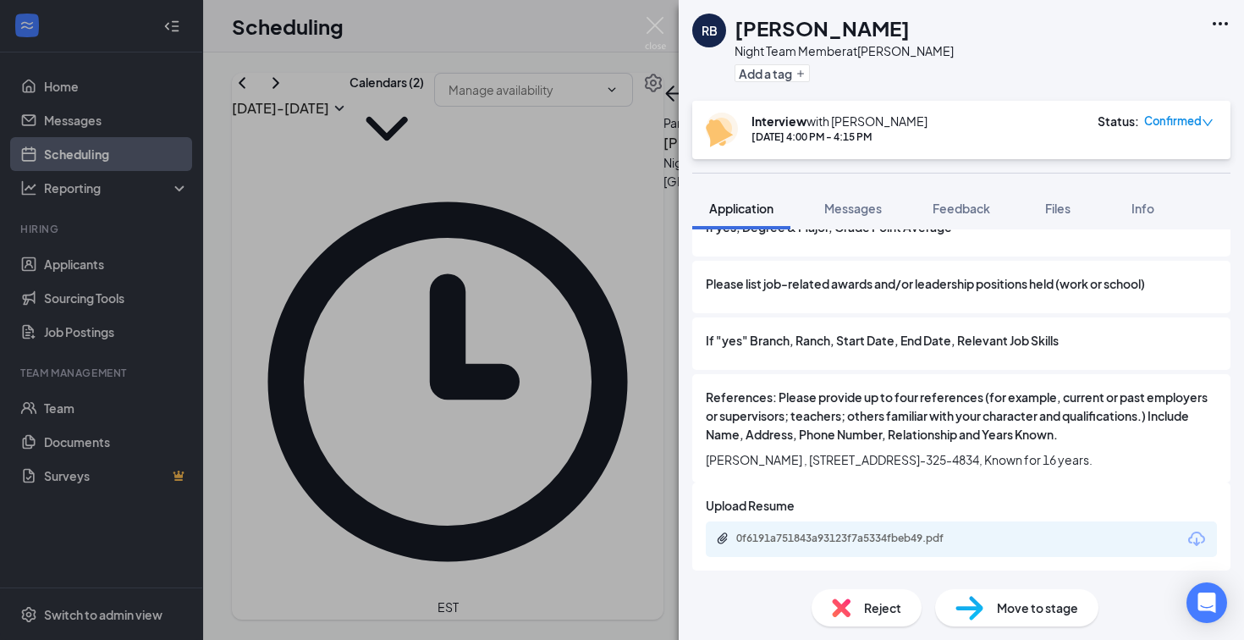
scroll to position [2070, 0]
click at [813, 534] on div "0f6191a751843a93123f7a5334fbeb49.pdf" at bounding box center [854, 539] width 237 height 14
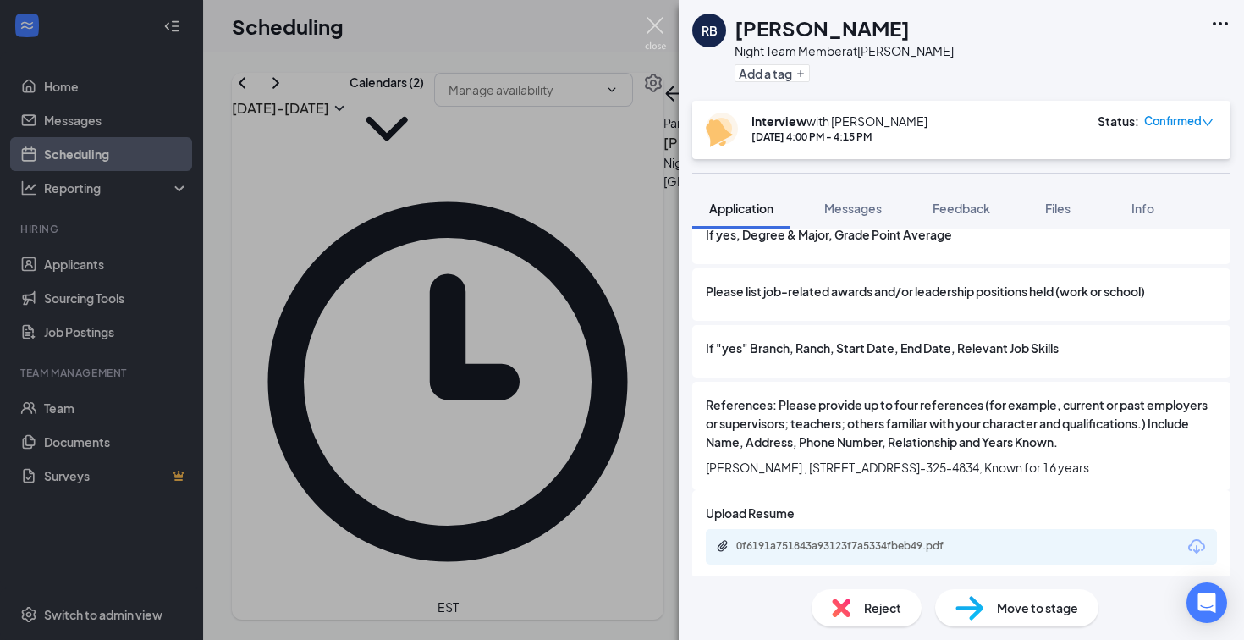
click at [654, 35] on img at bounding box center [655, 33] width 21 height 33
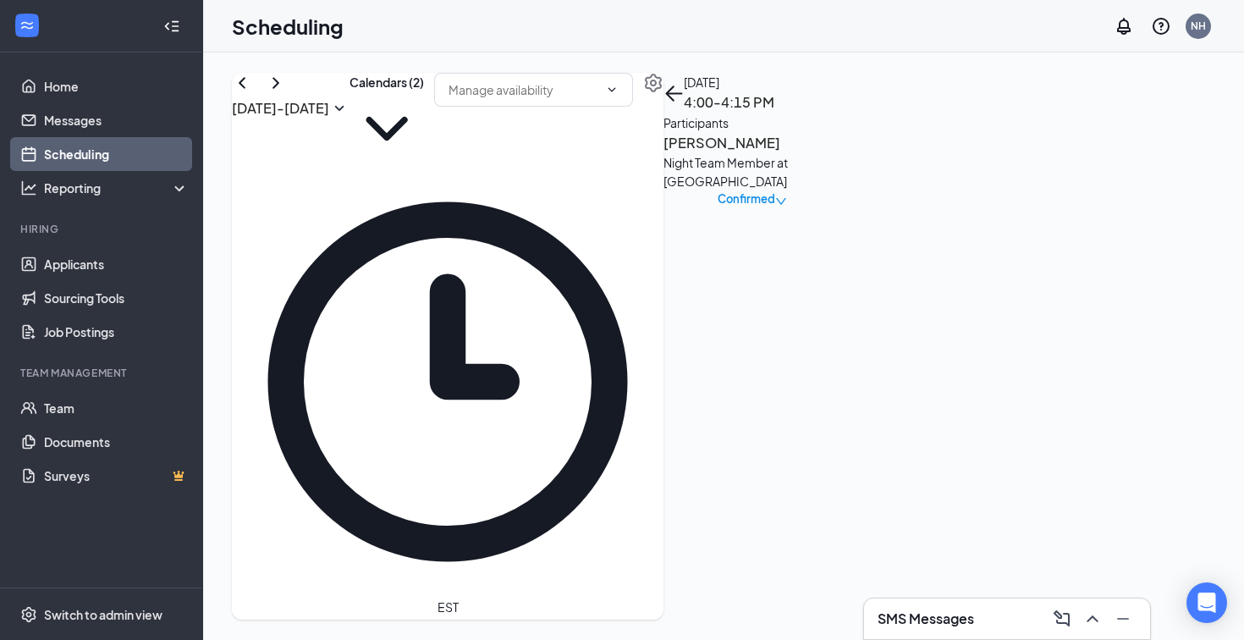
click at [620, 31] on div "Scheduling NH" at bounding box center [723, 26] width 1041 height 52
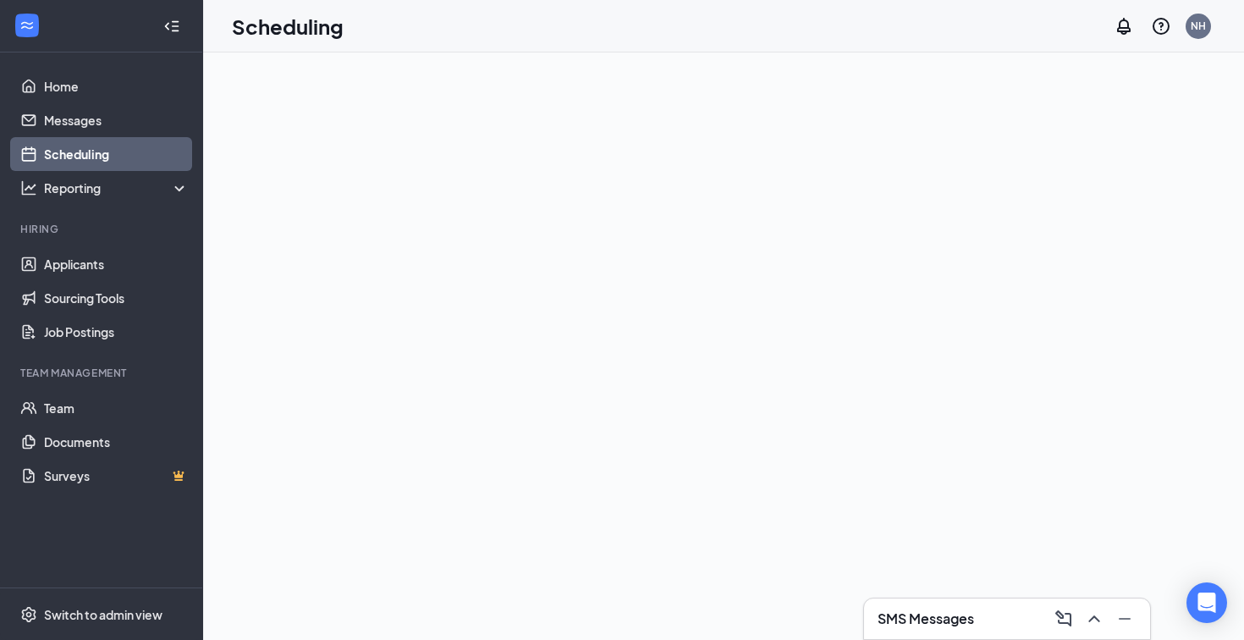
click at [987, 615] on div "SMS Messages" at bounding box center [1007, 618] width 259 height 27
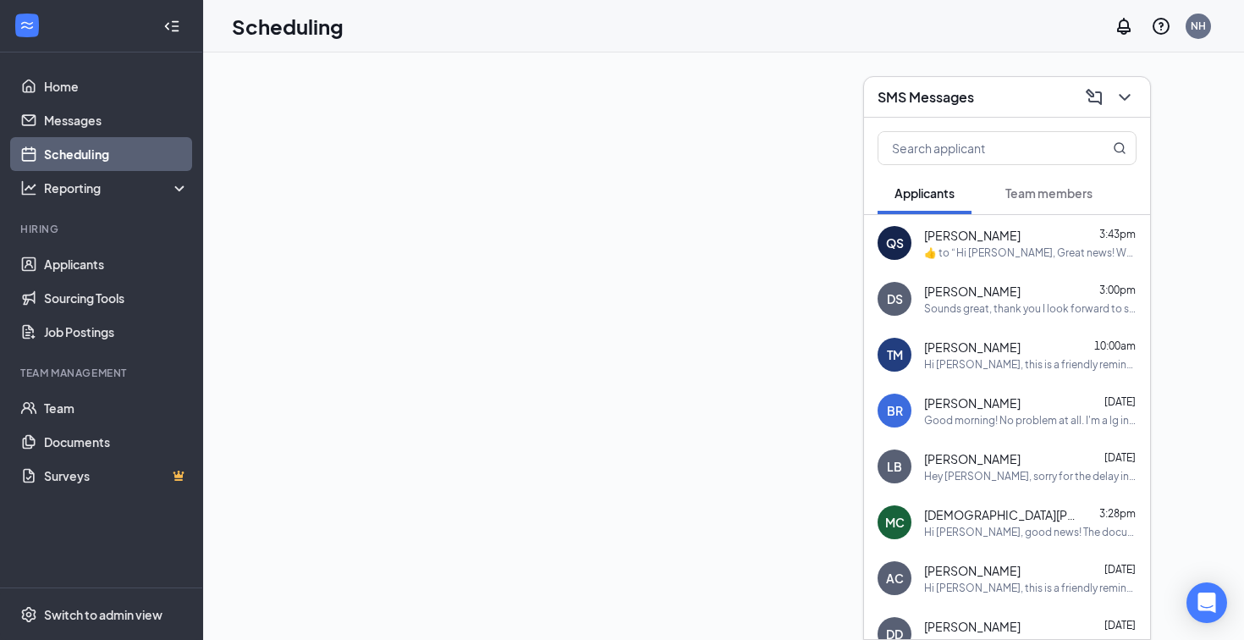
click at [1043, 196] on span "Team members" at bounding box center [1049, 192] width 87 height 15
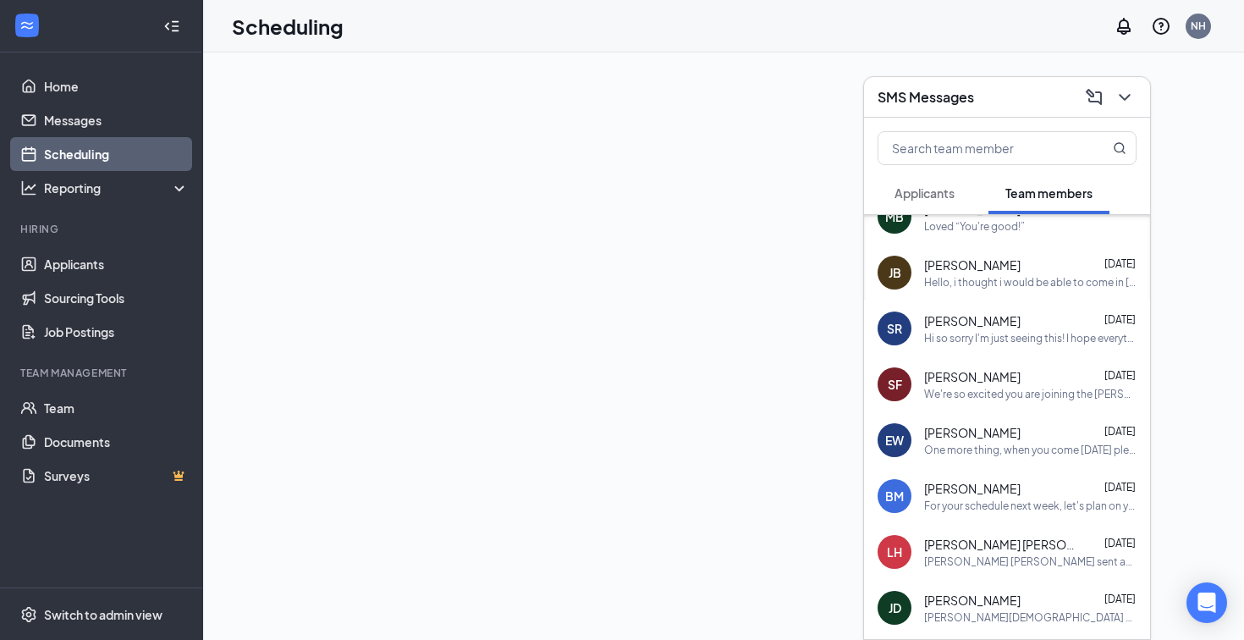
scroll to position [123, 0]
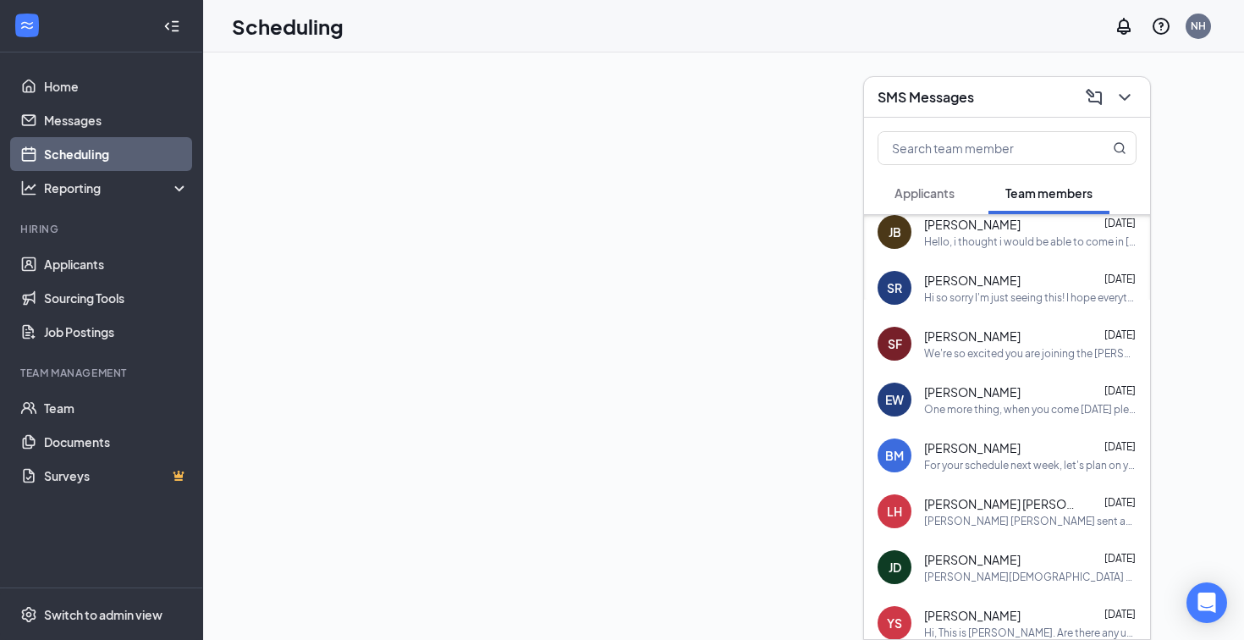
click at [1003, 396] on div "Ethan Webley Oct 3" at bounding box center [1030, 391] width 212 height 17
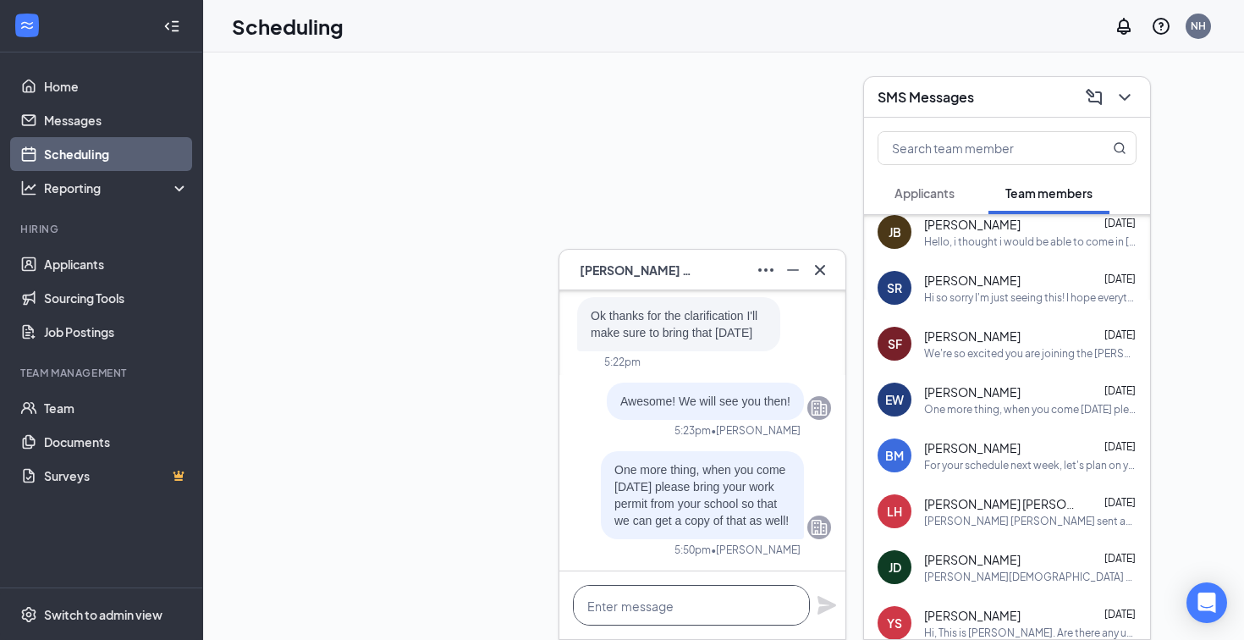
click at [697, 599] on textarea at bounding box center [691, 605] width 237 height 41
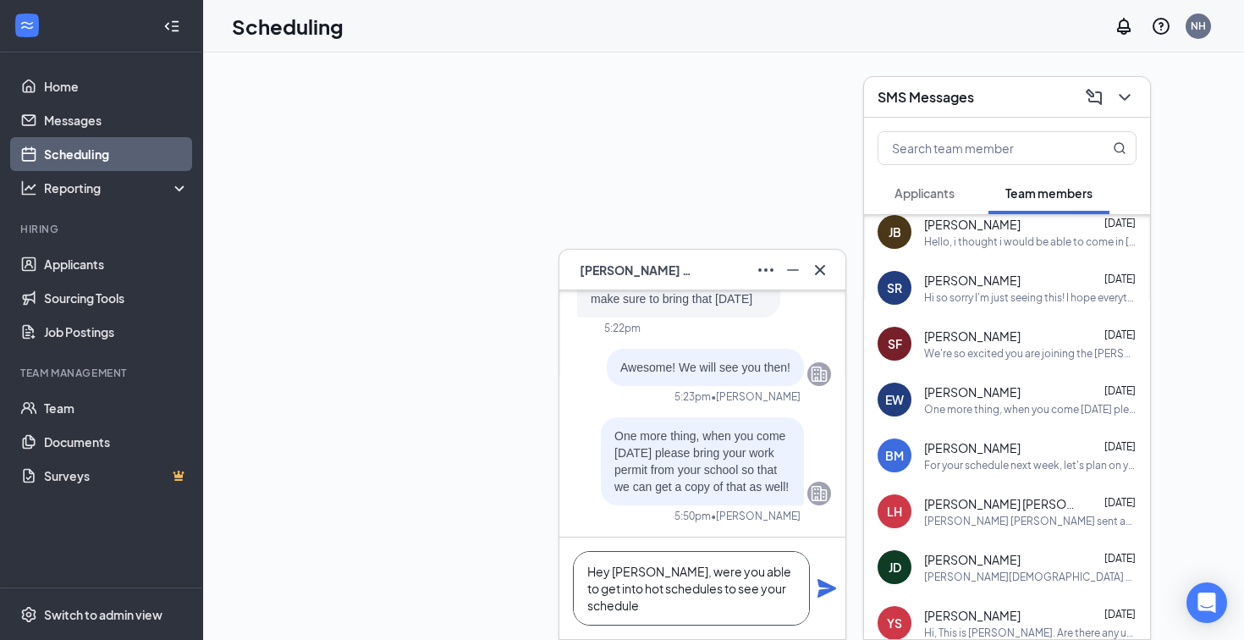
scroll to position [1, 0]
click at [608, 587] on textarea "Hey Ethan, were you able to get into hot schedules to see your schedule for thi…" at bounding box center [691, 588] width 237 height 74
click at [696, 612] on textarea "Hey Ethan, were you able to get into hotschedules to see your schedule for this…" at bounding box center [691, 588] width 237 height 74
type textarea "Hey Ethan, were you able to get into hotschedules to see your schedule for this…"
click at [828, 586] on icon "Plane" at bounding box center [827, 588] width 19 height 19
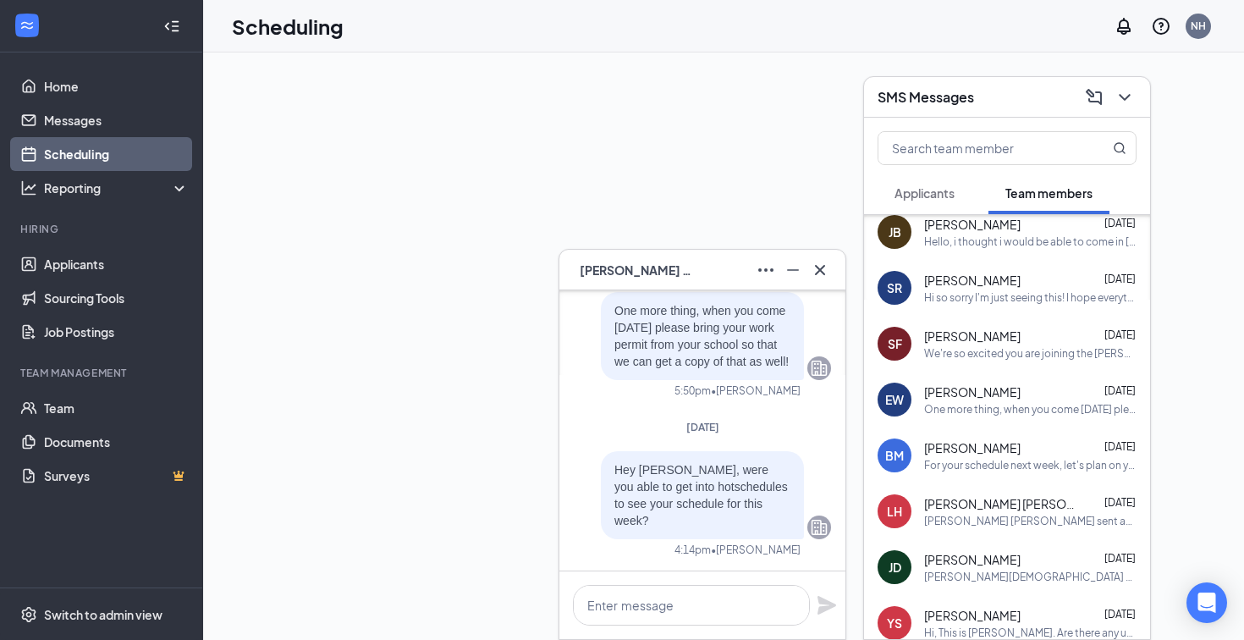
scroll to position [0, 0]
click at [821, 267] on icon "Cross" at bounding box center [820, 270] width 20 height 20
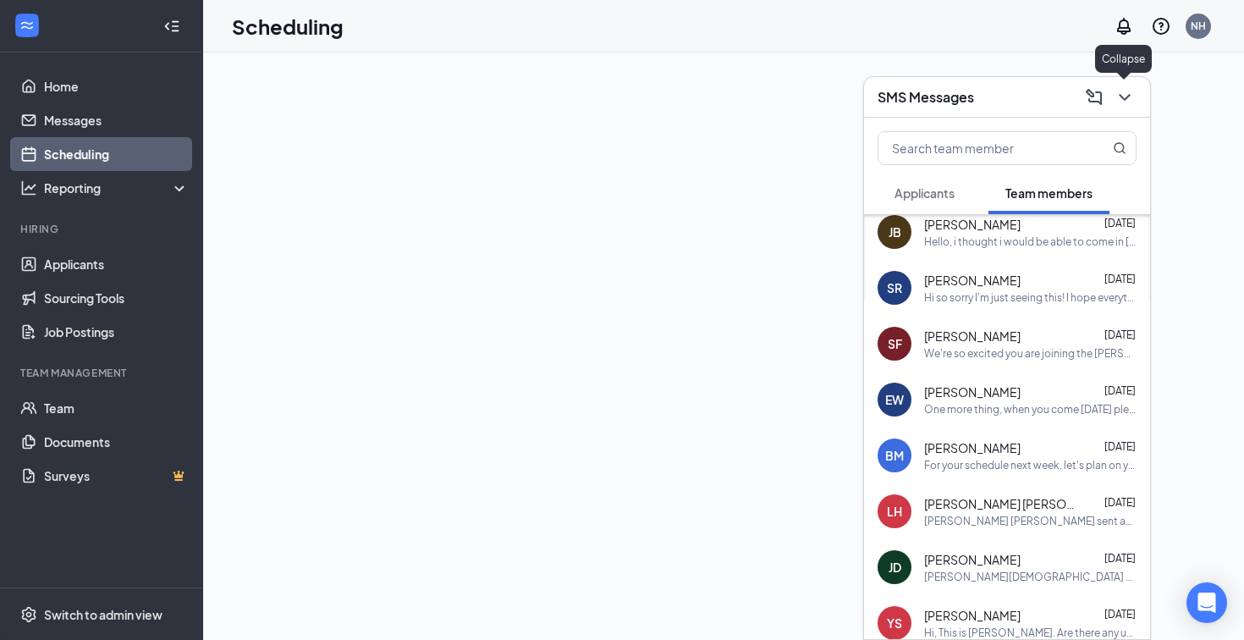
click at [1123, 92] on icon "ChevronDown" at bounding box center [1125, 97] width 20 height 20
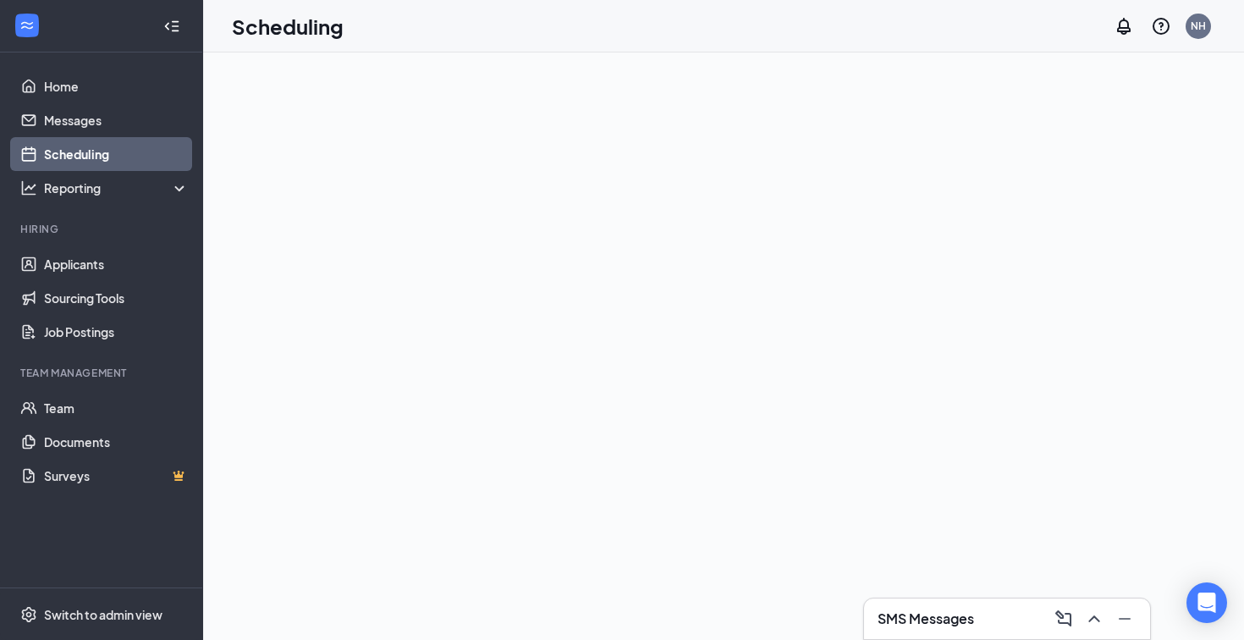
click at [968, 611] on h3 "SMS Messages" at bounding box center [926, 618] width 97 height 19
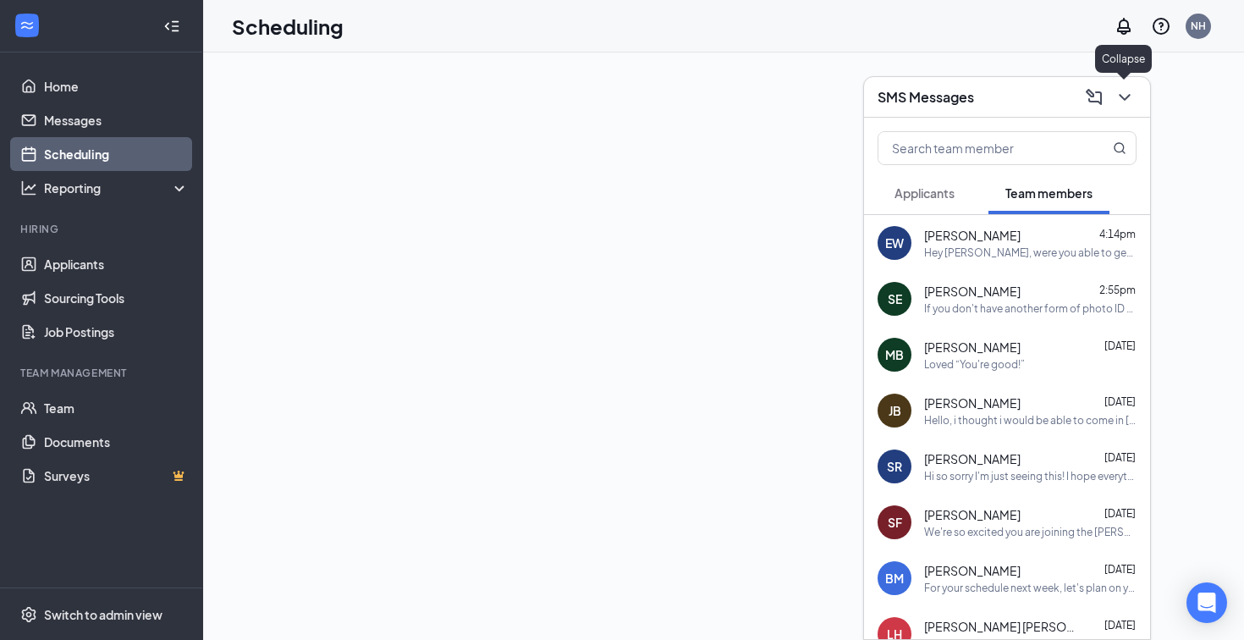
click at [1126, 106] on icon "ChevronDown" at bounding box center [1125, 97] width 20 height 20
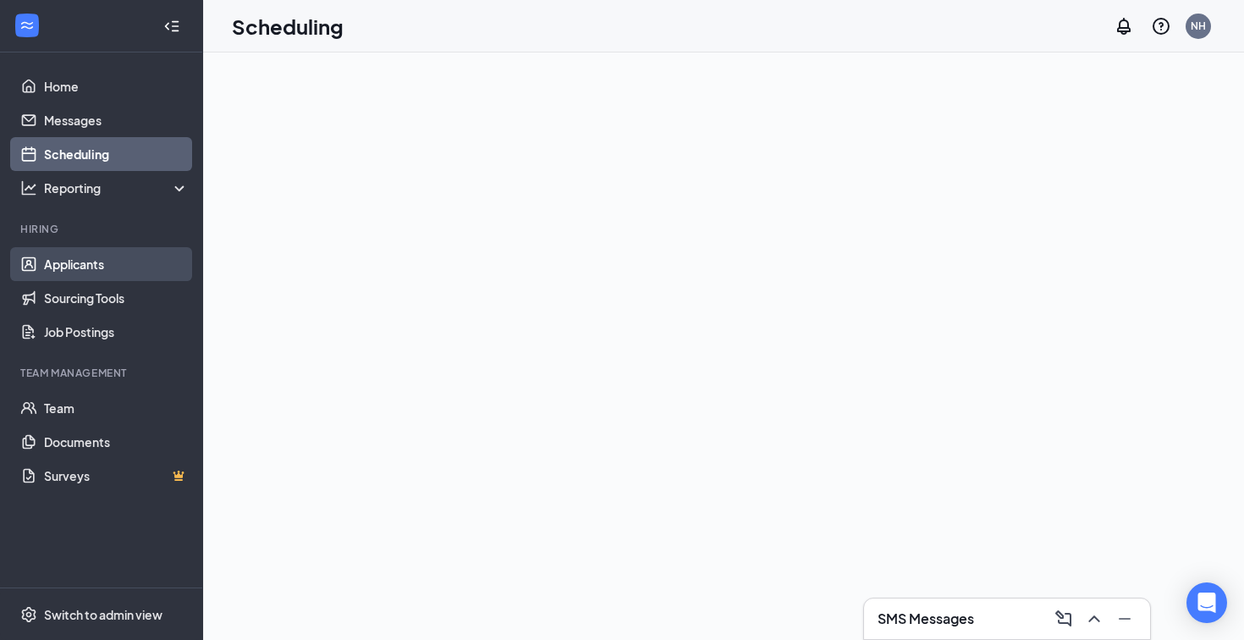
click at [89, 271] on link "Applicants" at bounding box center [116, 264] width 145 height 34
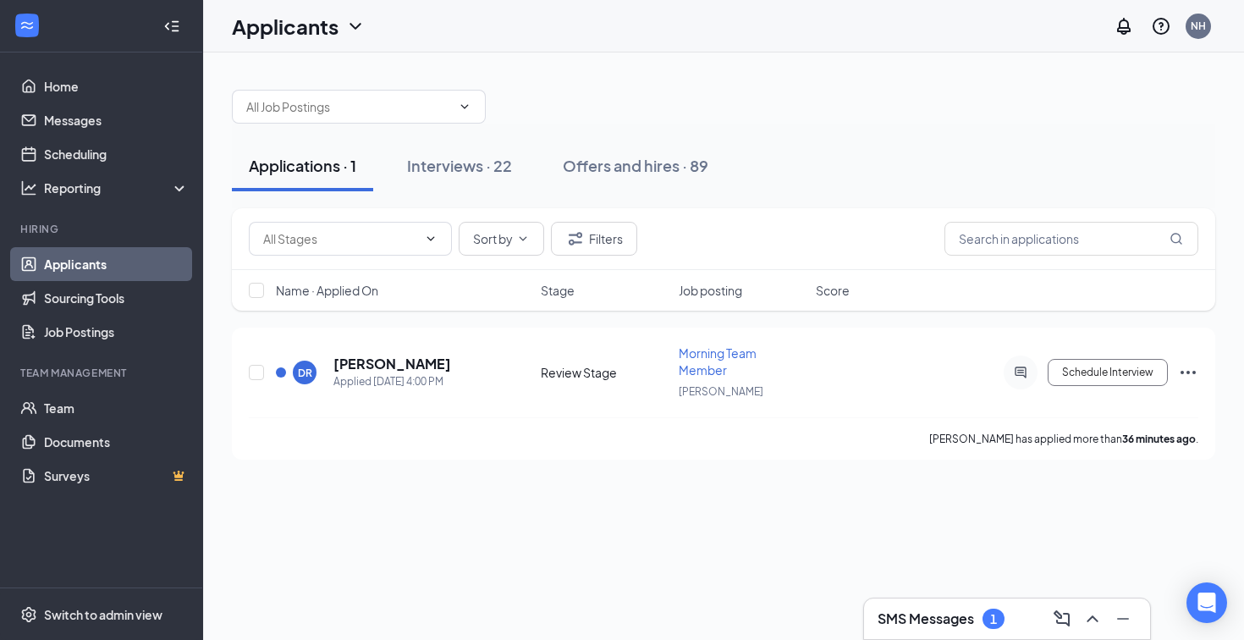
click at [964, 613] on h3 "SMS Messages" at bounding box center [926, 618] width 97 height 19
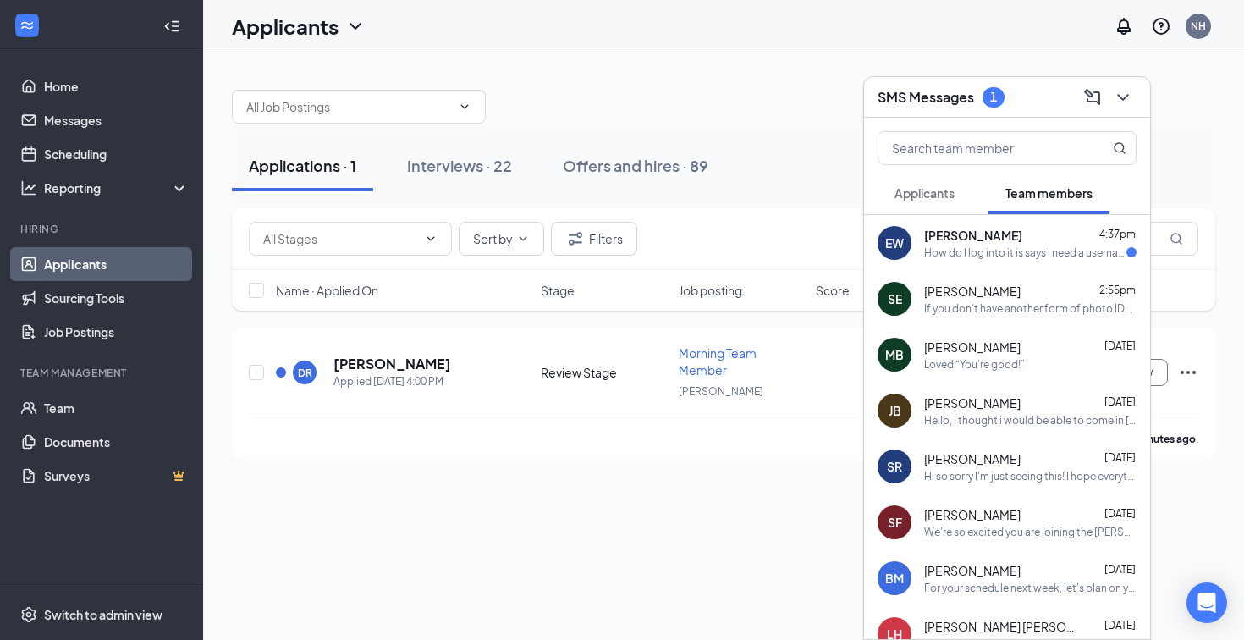
click at [1018, 251] on div "How do I log into it is says I need a username and password" at bounding box center [1025, 252] width 202 height 14
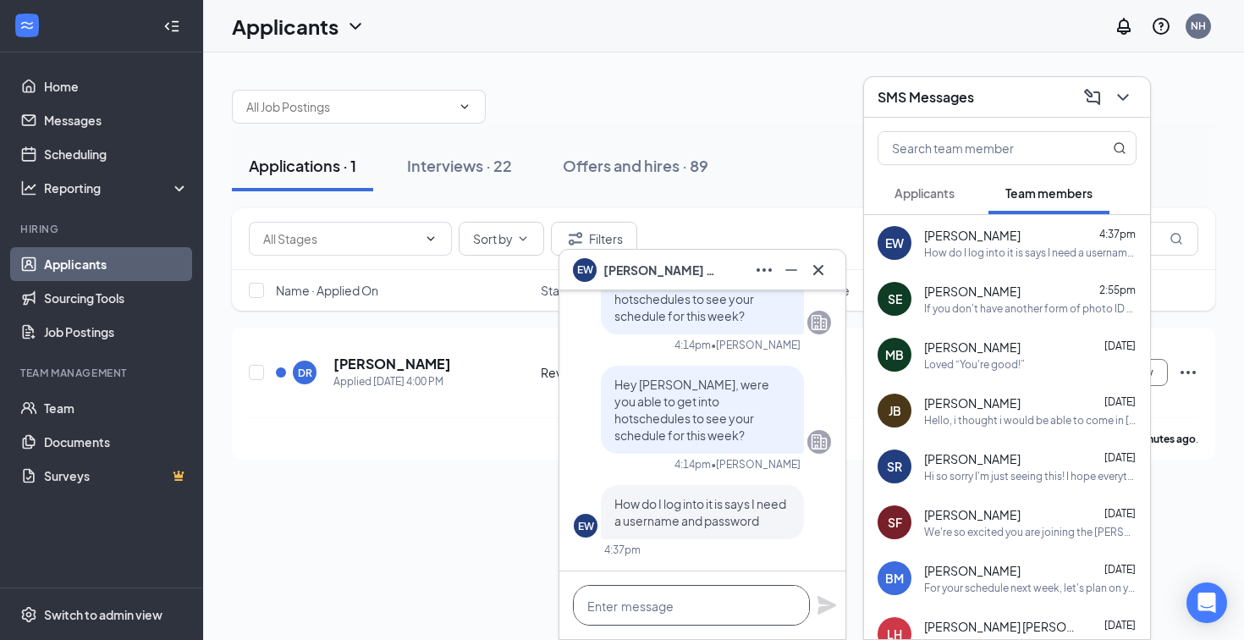
click at [722, 603] on textarea at bounding box center [691, 605] width 237 height 41
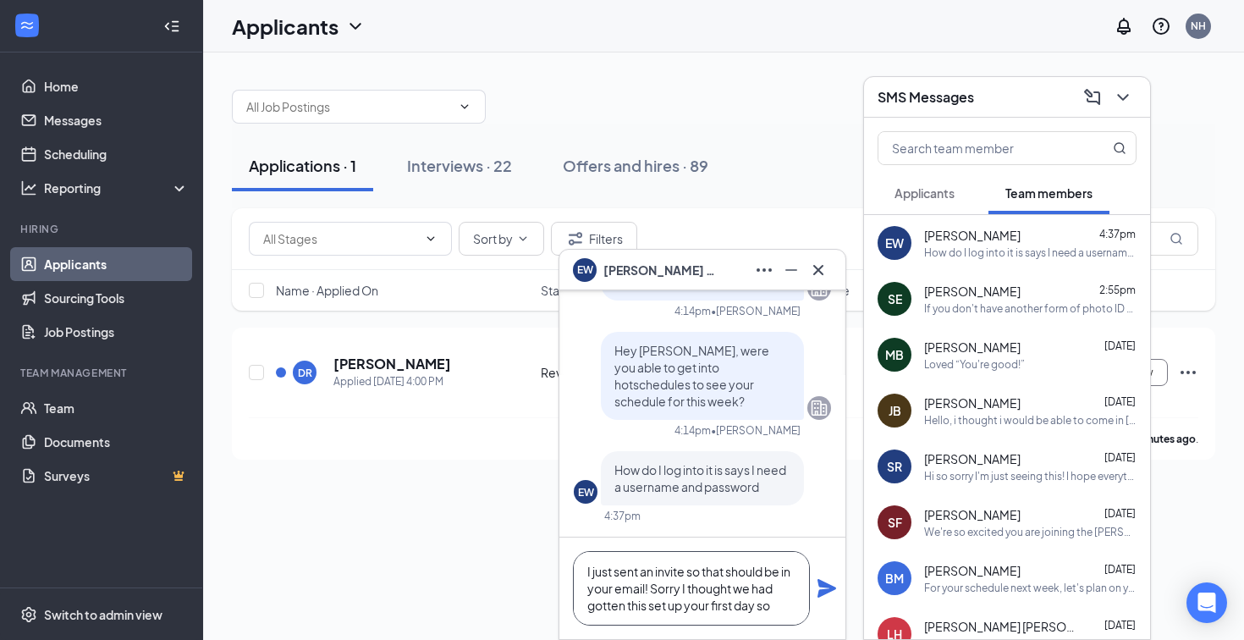
scroll to position [1, 0]
type textarea "I just sent an invite so that should be in your email! Sorry I thought we had g…"
click at [828, 587] on icon "Plane" at bounding box center [827, 588] width 19 height 19
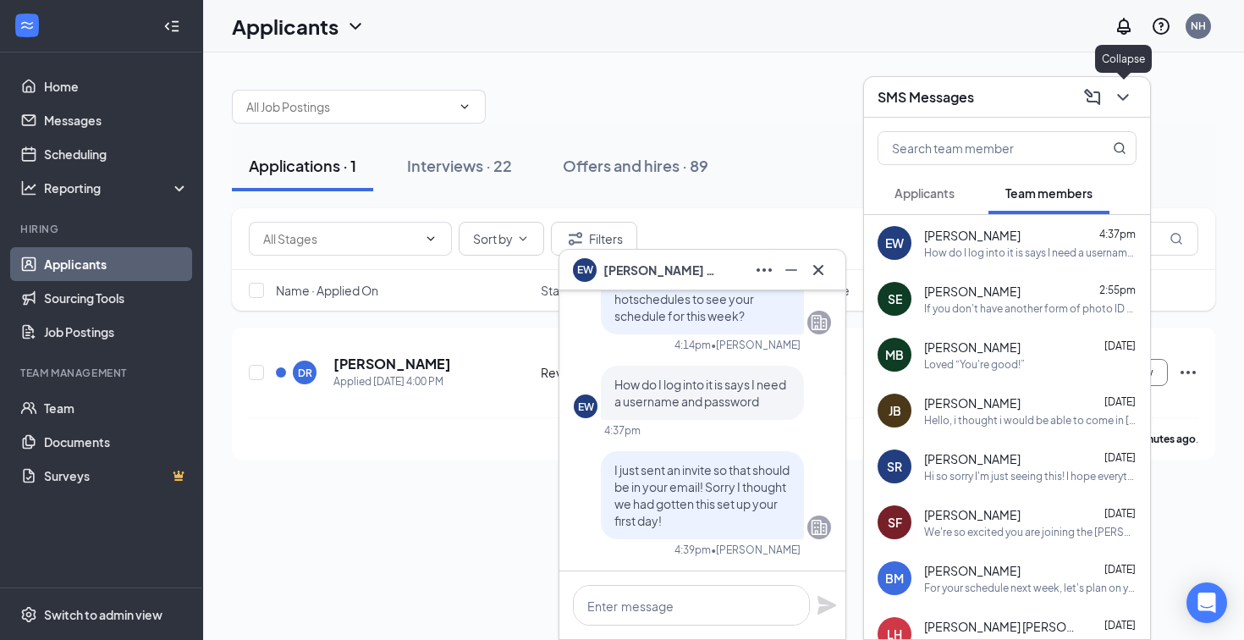
click at [1123, 101] on icon "ChevronDown" at bounding box center [1123, 97] width 20 height 20
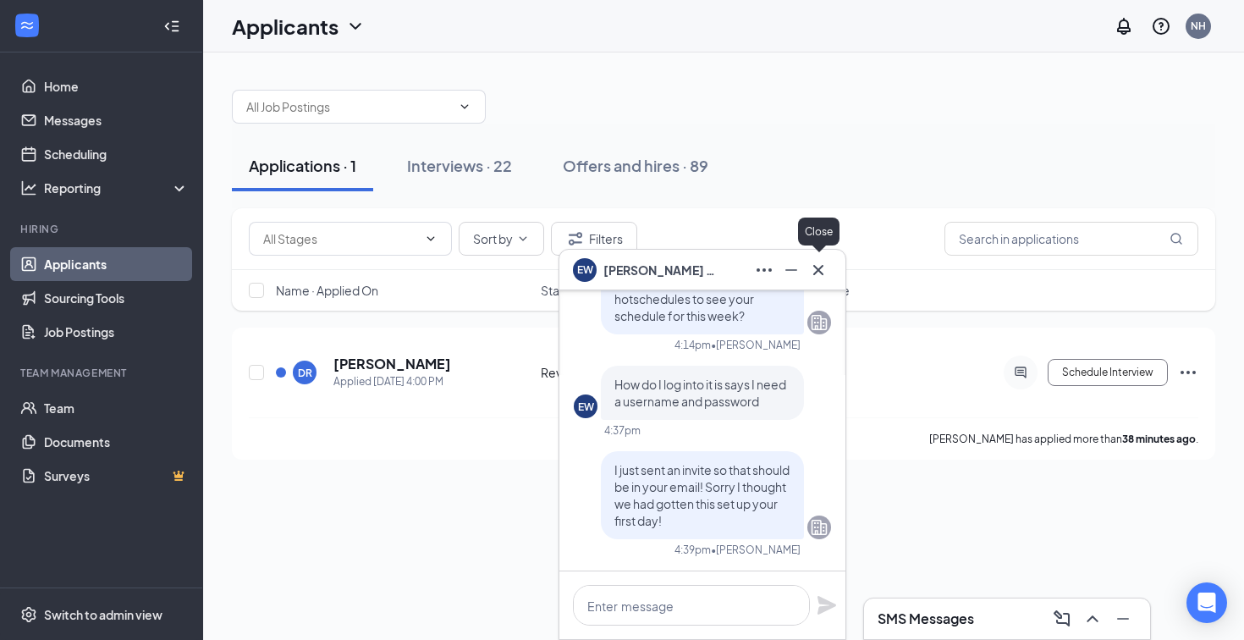
click at [823, 268] on icon "Cross" at bounding box center [818, 270] width 20 height 20
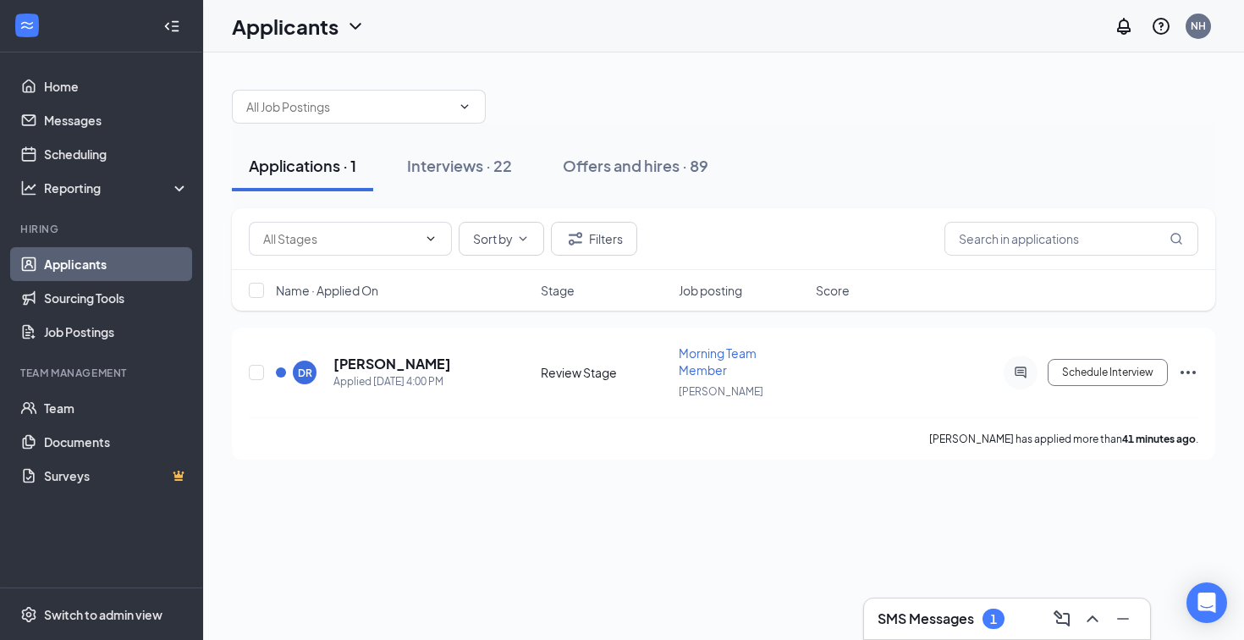
click at [946, 606] on div "SMS Messages 1" at bounding box center [1007, 618] width 259 height 27
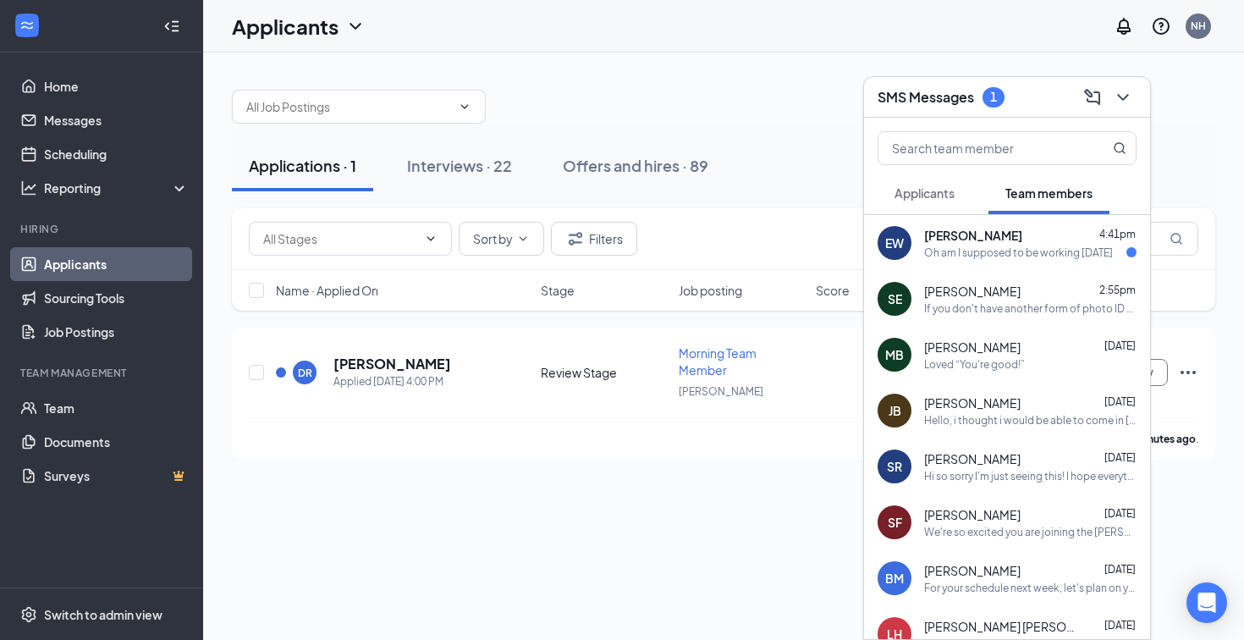
click at [1014, 256] on div "Oh am I supposed to be working today" at bounding box center [1018, 252] width 189 height 14
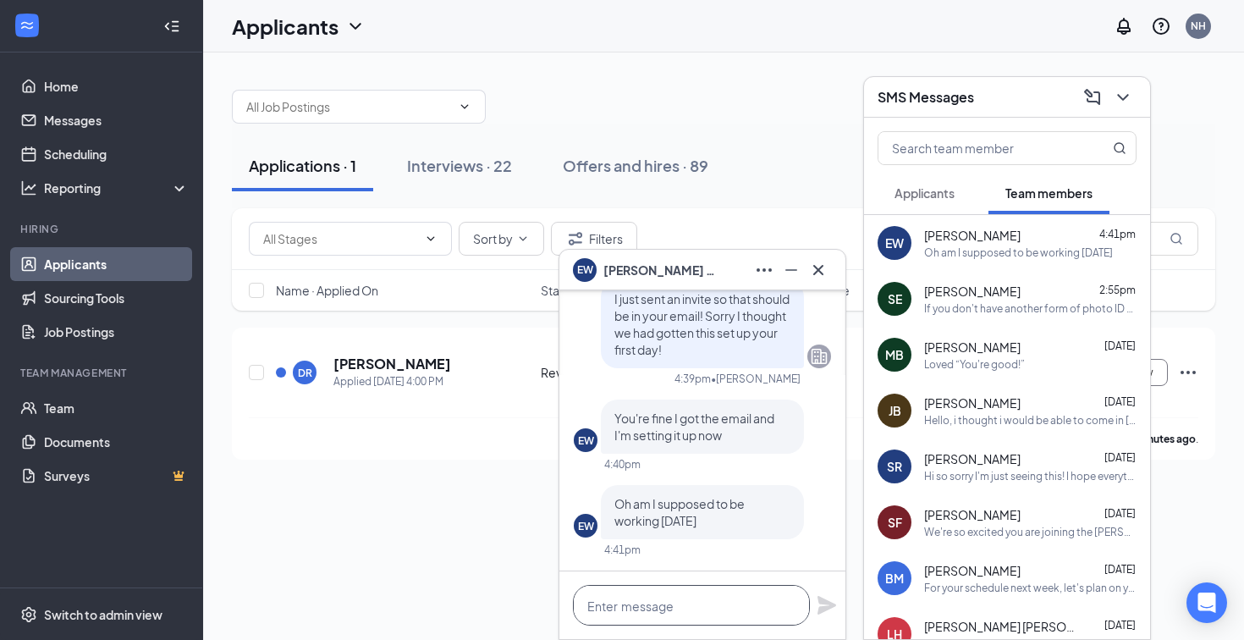
click at [699, 609] on textarea at bounding box center [691, 605] width 237 height 41
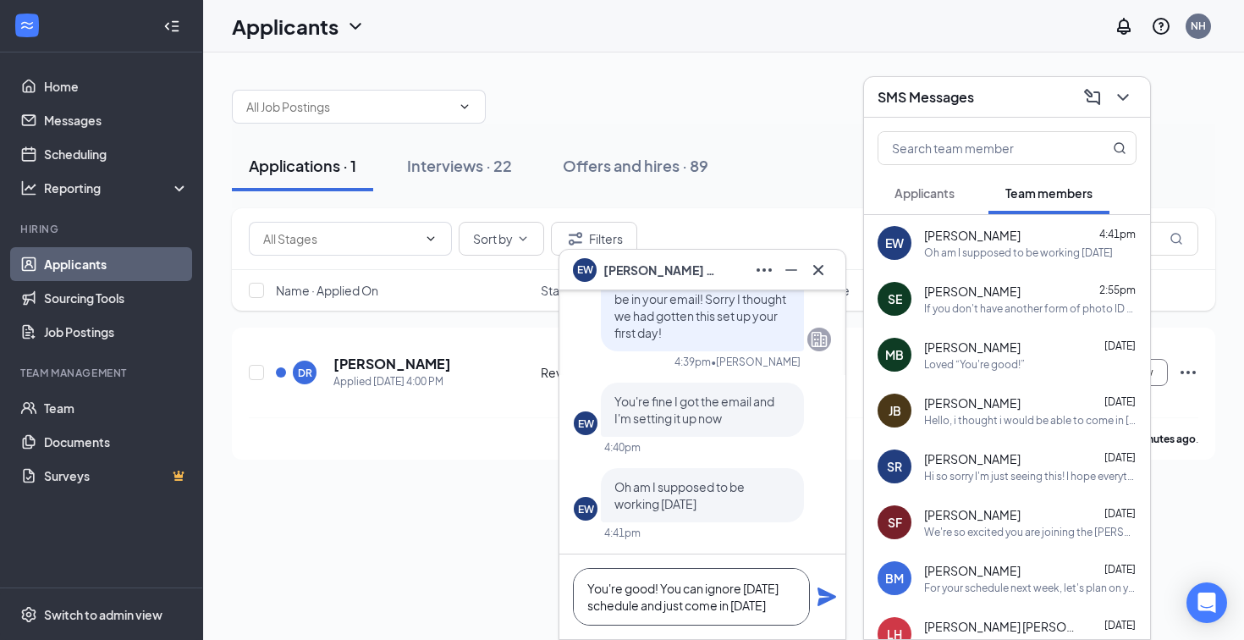
type textarea "You're good! You can ignore today's schedule and just come in tomorrow"
click at [821, 582] on div "You're good! You can ignore today's schedule and just come in tomorrow" at bounding box center [703, 596] width 286 height 85
click at [824, 591] on icon "Plane" at bounding box center [827, 596] width 19 height 19
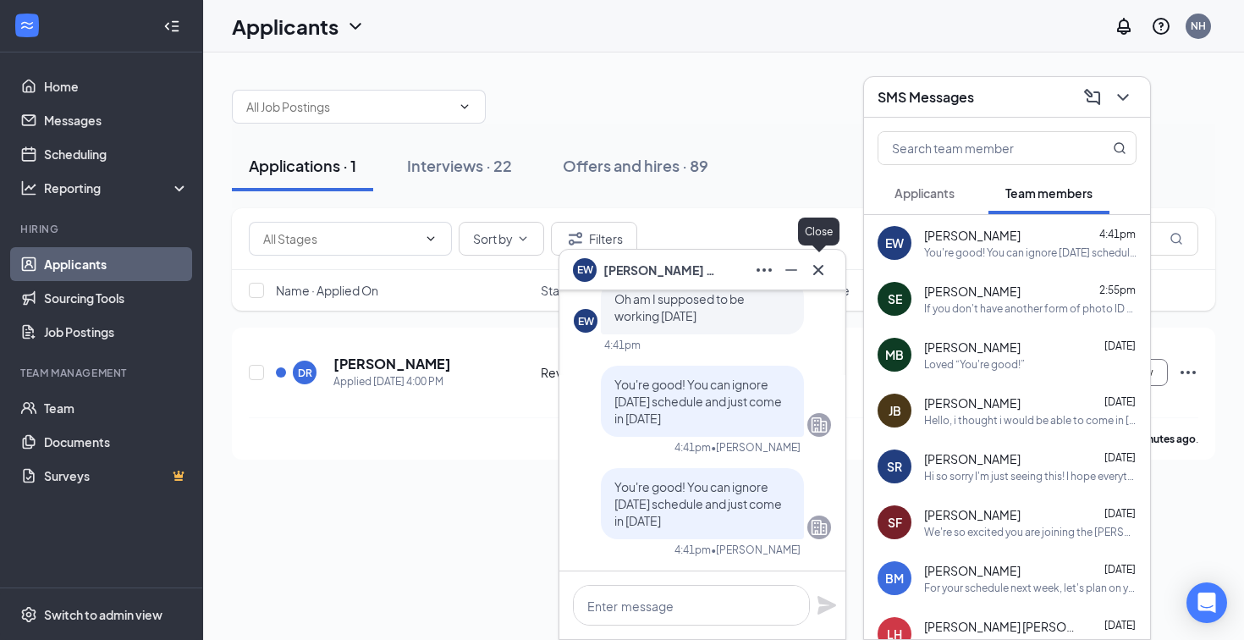
click at [818, 267] on icon "Cross" at bounding box center [818, 270] width 20 height 20
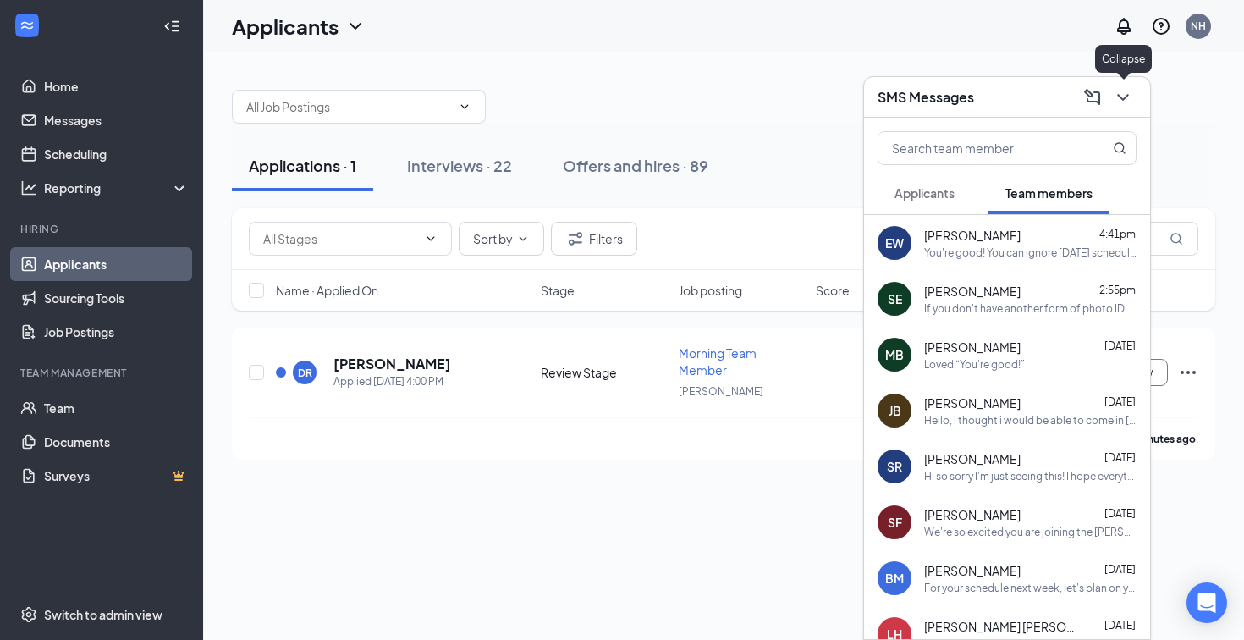
click at [1124, 97] on icon "ChevronDown" at bounding box center [1122, 97] width 11 height 7
